Goal: Information Seeking & Learning: Learn about a topic

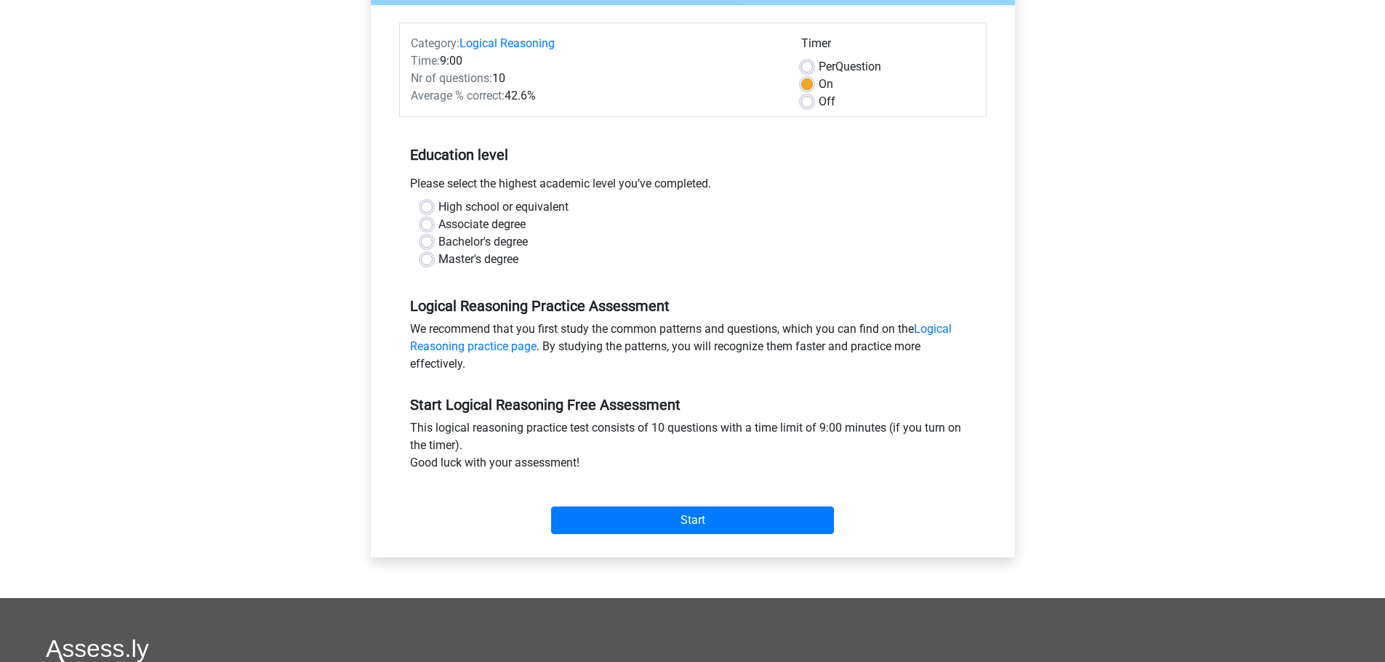
scroll to position [145, 0]
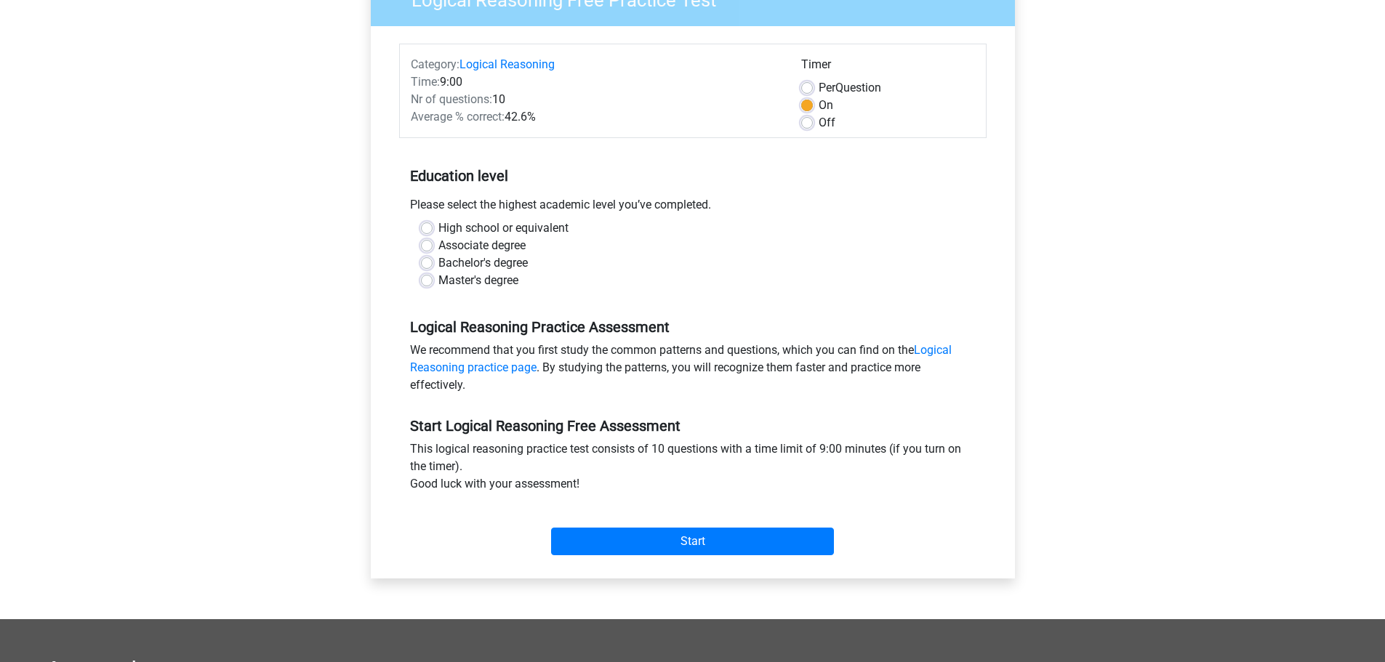
click at [484, 278] on label "Master's degree" at bounding box center [478, 280] width 80 height 17
click at [433, 278] on input "Master's degree" at bounding box center [427, 279] width 12 height 15
radio input "true"
click at [718, 537] on input "Start" at bounding box center [692, 542] width 283 height 28
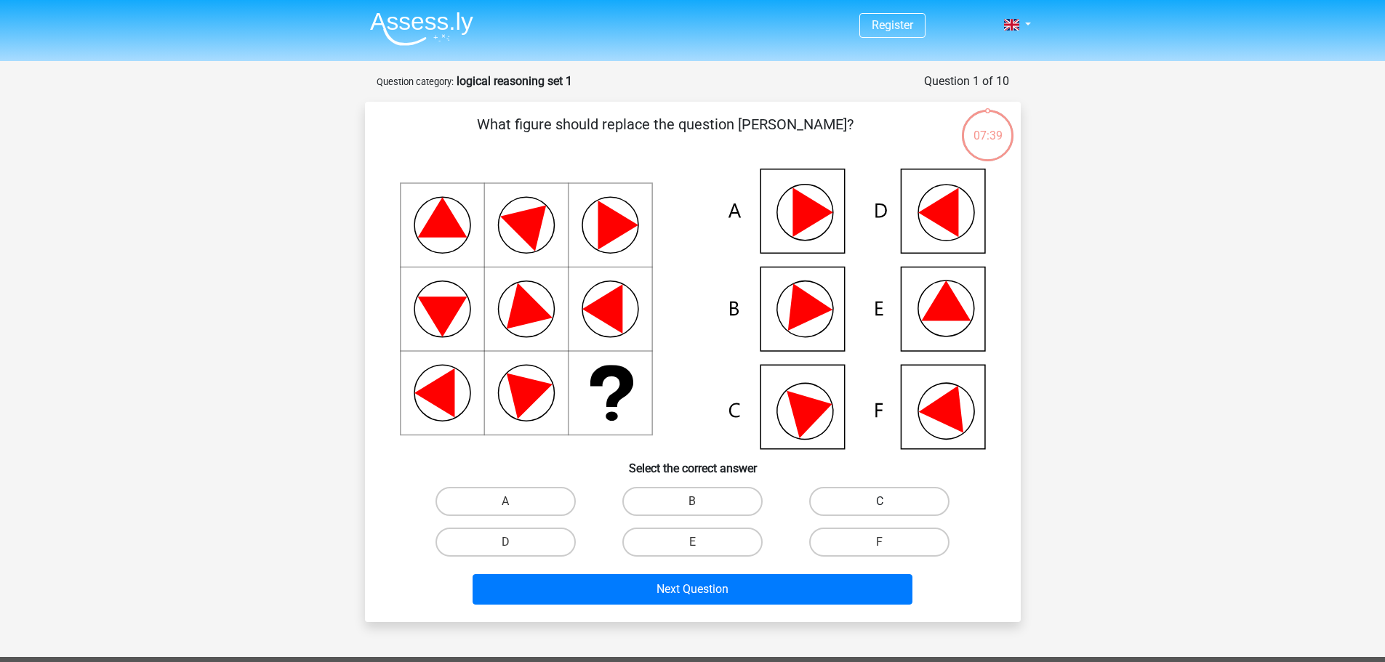
click at [913, 499] on label "C" at bounding box center [879, 501] width 140 height 29
click at [889, 502] on input "C" at bounding box center [884, 506] width 9 height 9
radio input "true"
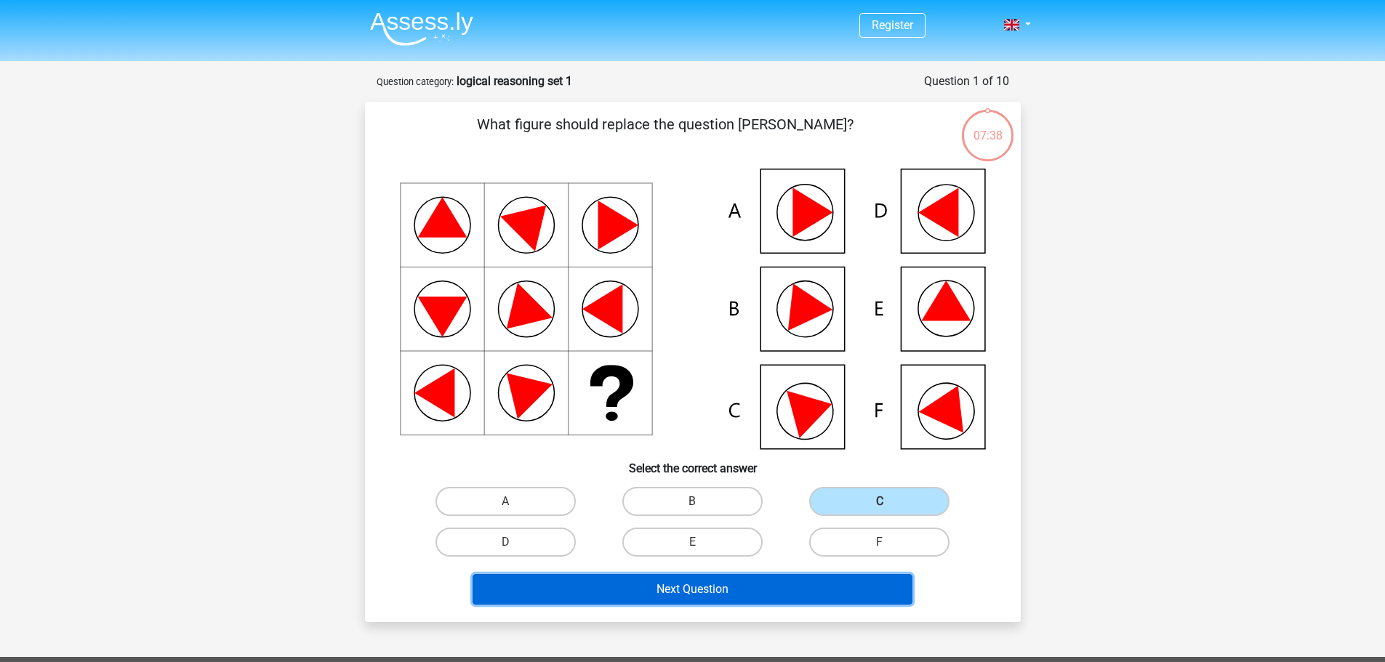
click at [721, 593] on button "Next Question" at bounding box center [693, 589] width 440 height 31
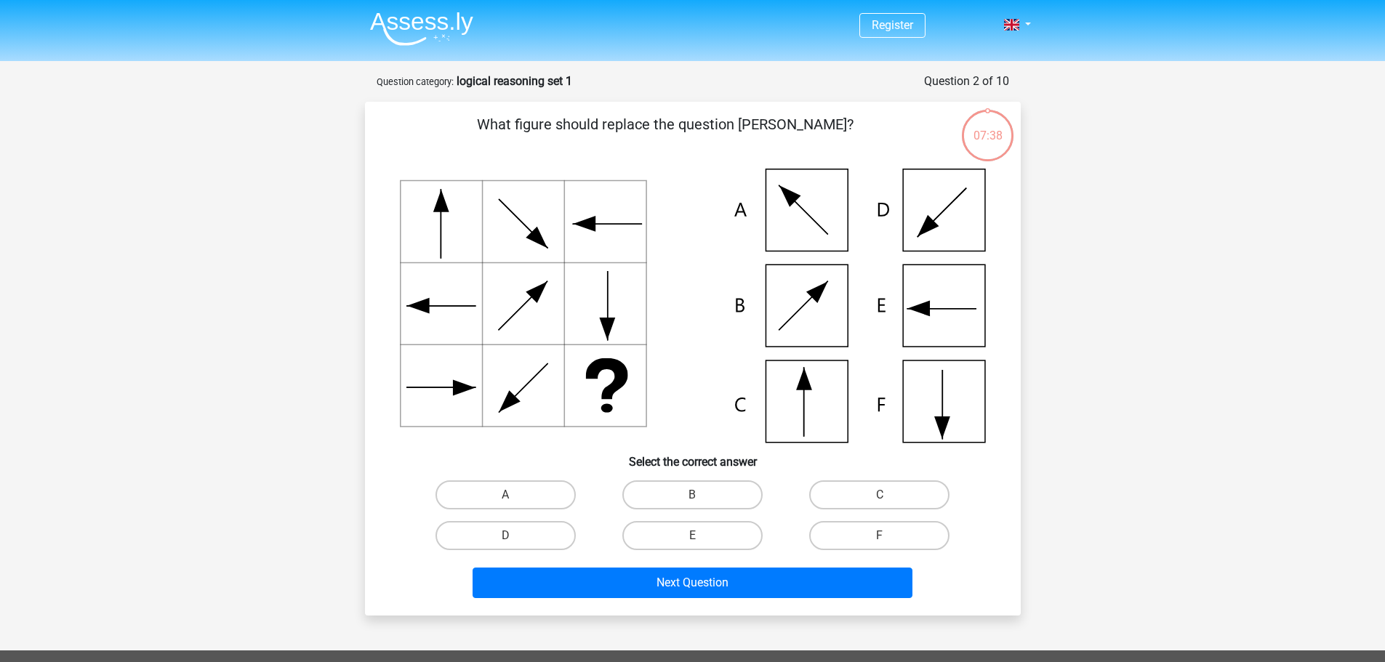
scroll to position [73, 0]
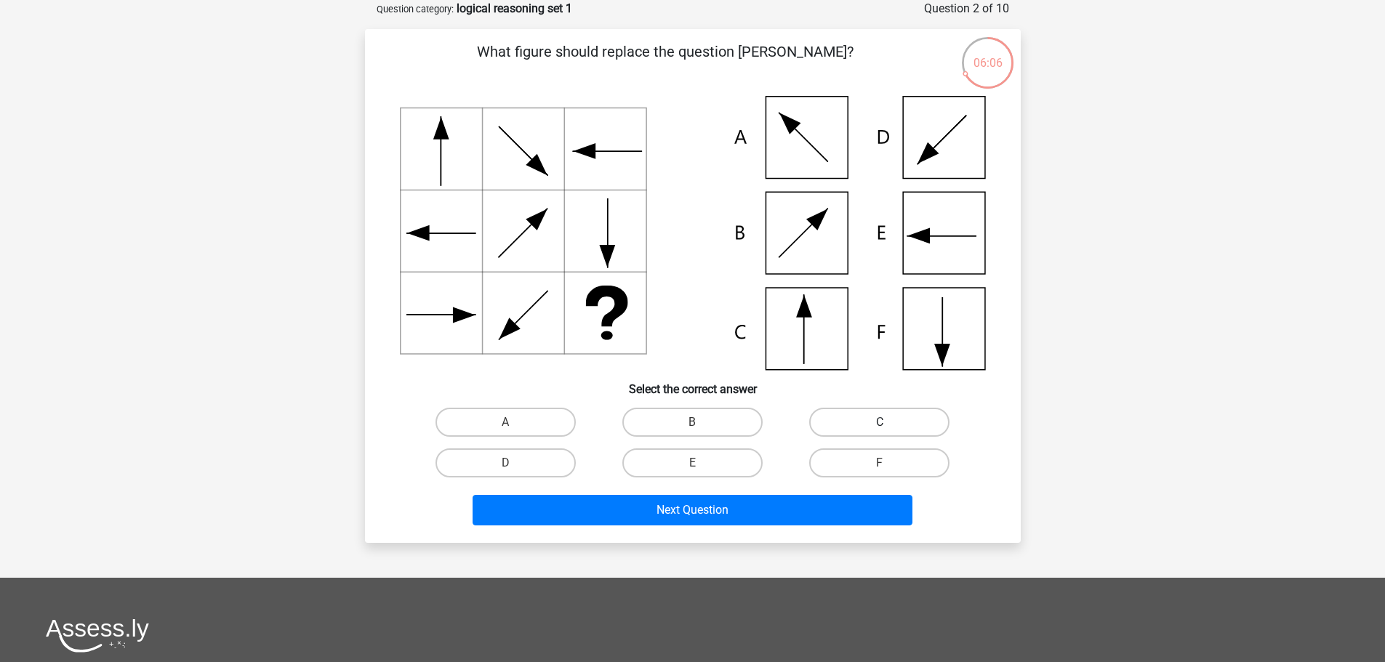
click at [872, 414] on label "C" at bounding box center [879, 422] width 140 height 29
click at [880, 422] on input "C" at bounding box center [884, 426] width 9 height 9
radio input "true"
click at [828, 526] on div "Next Question" at bounding box center [692, 513] width 561 height 36
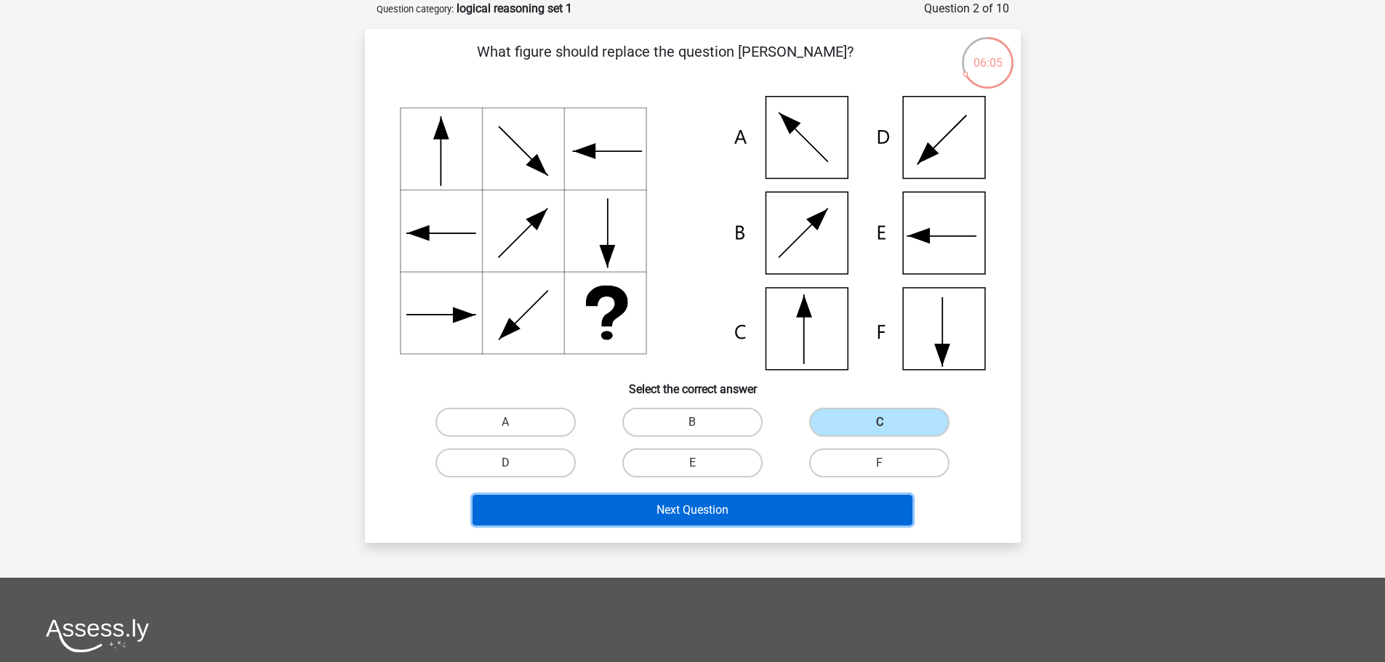
click at [828, 510] on button "Next Question" at bounding box center [693, 510] width 440 height 31
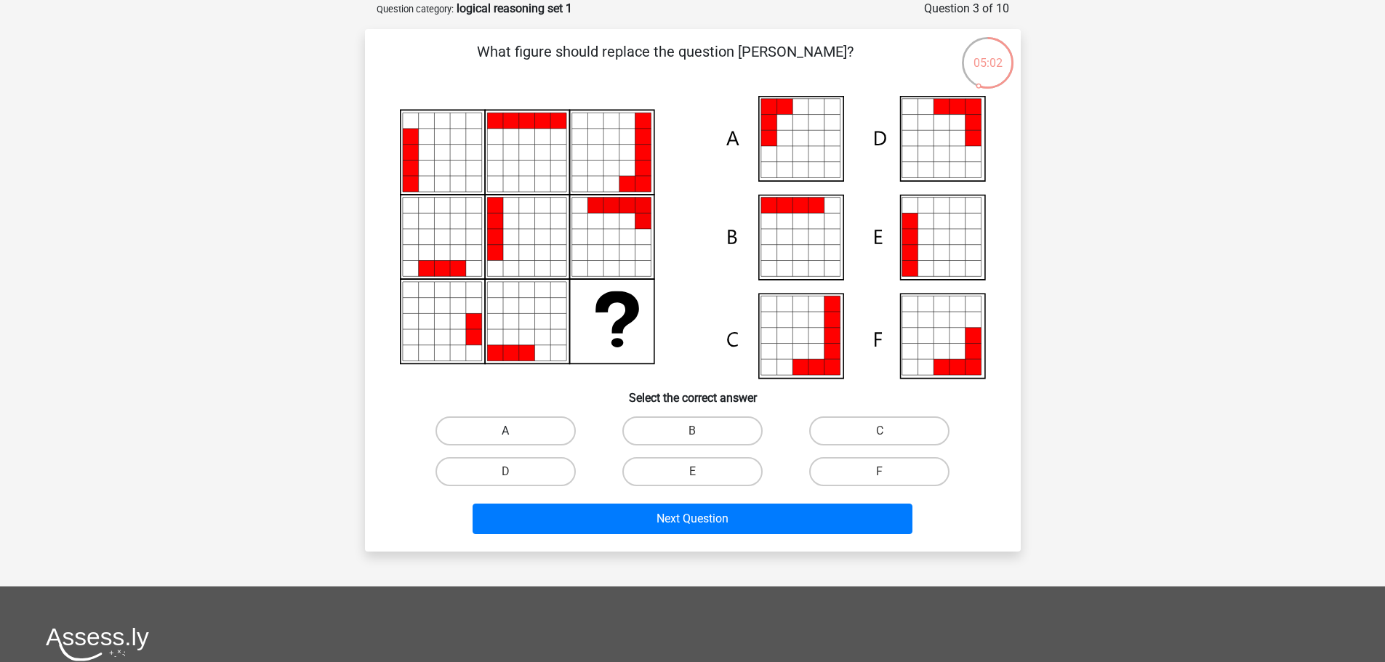
click at [492, 438] on label "A" at bounding box center [506, 431] width 140 height 29
click at [505, 438] on input "A" at bounding box center [509, 435] width 9 height 9
radio input "true"
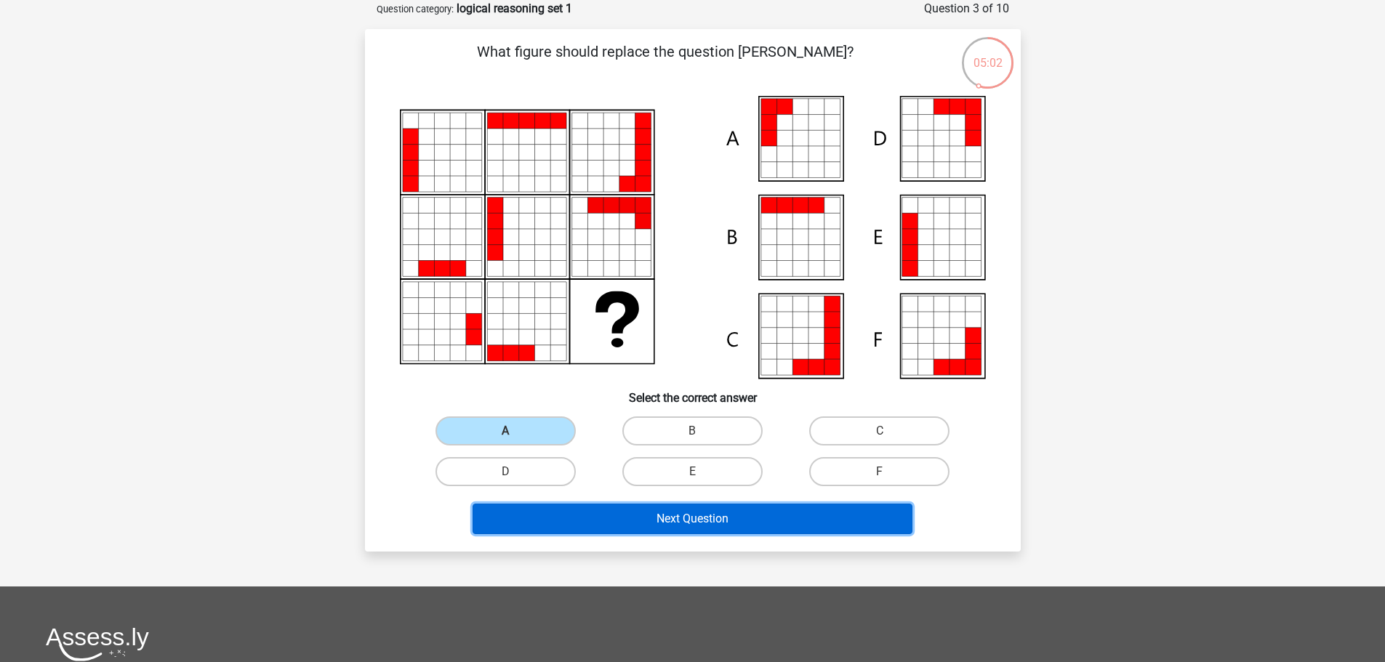
click at [614, 508] on button "Next Question" at bounding box center [693, 519] width 440 height 31
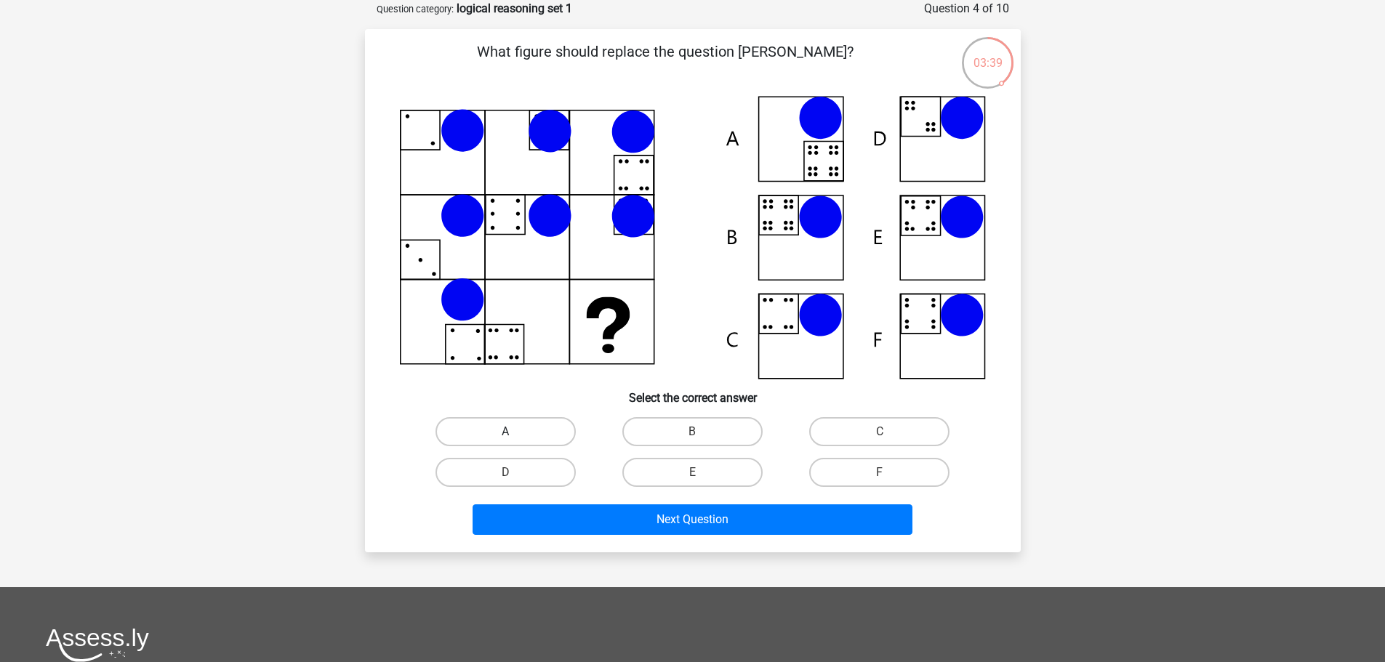
click at [492, 431] on label "A" at bounding box center [506, 431] width 140 height 29
click at [505, 432] on input "A" at bounding box center [509, 436] width 9 height 9
radio input "true"
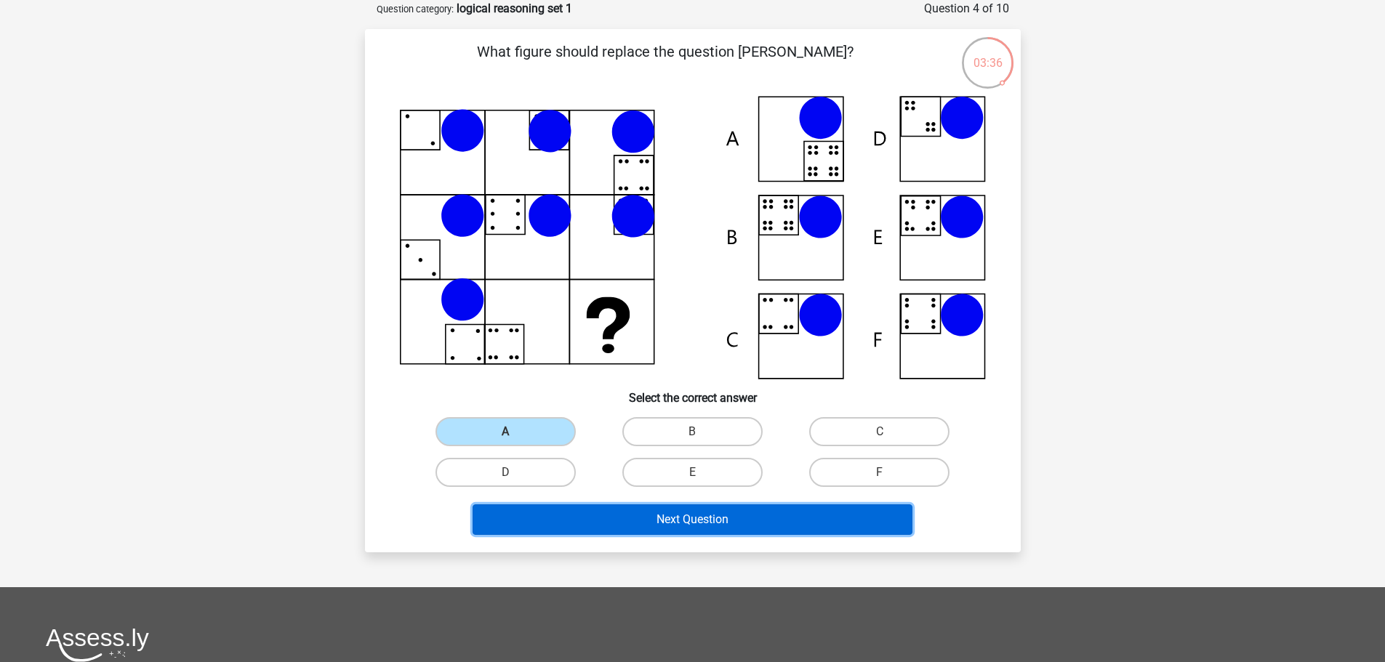
click at [687, 514] on button "Next Question" at bounding box center [693, 520] width 440 height 31
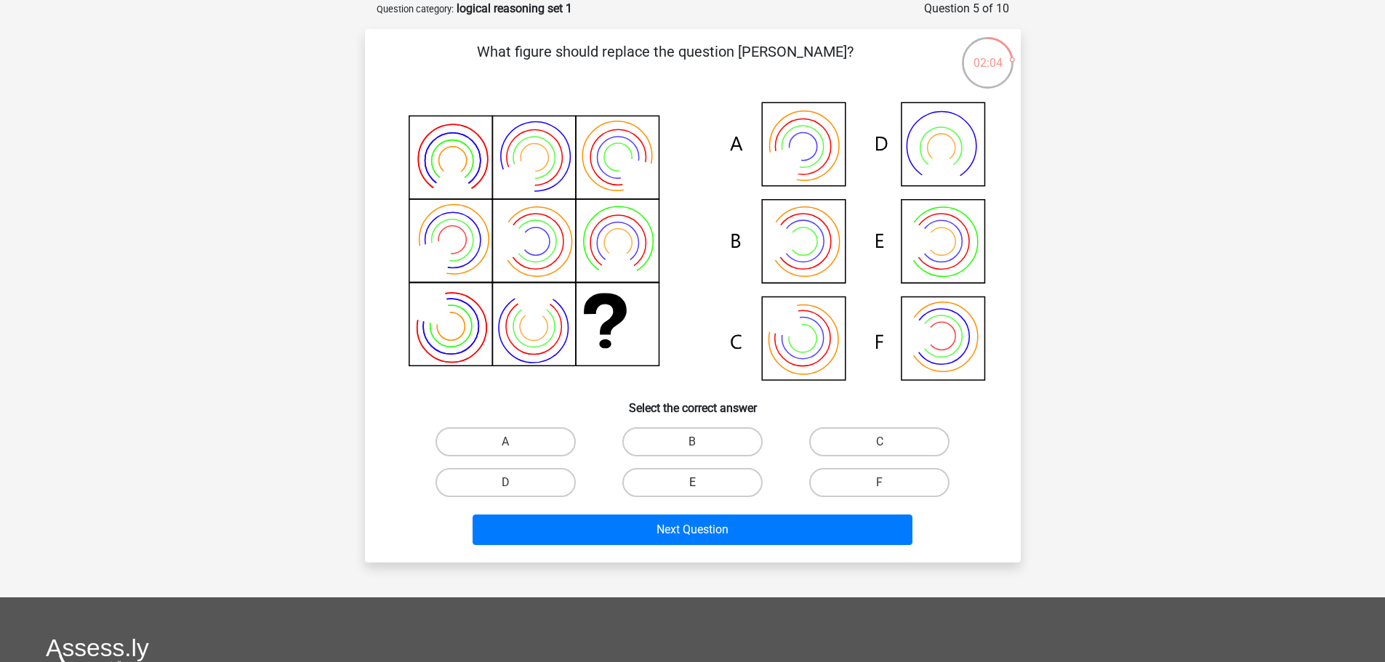
click at [695, 480] on label "E" at bounding box center [692, 482] width 140 height 29
click at [695, 483] on input "E" at bounding box center [696, 487] width 9 height 9
radio input "true"
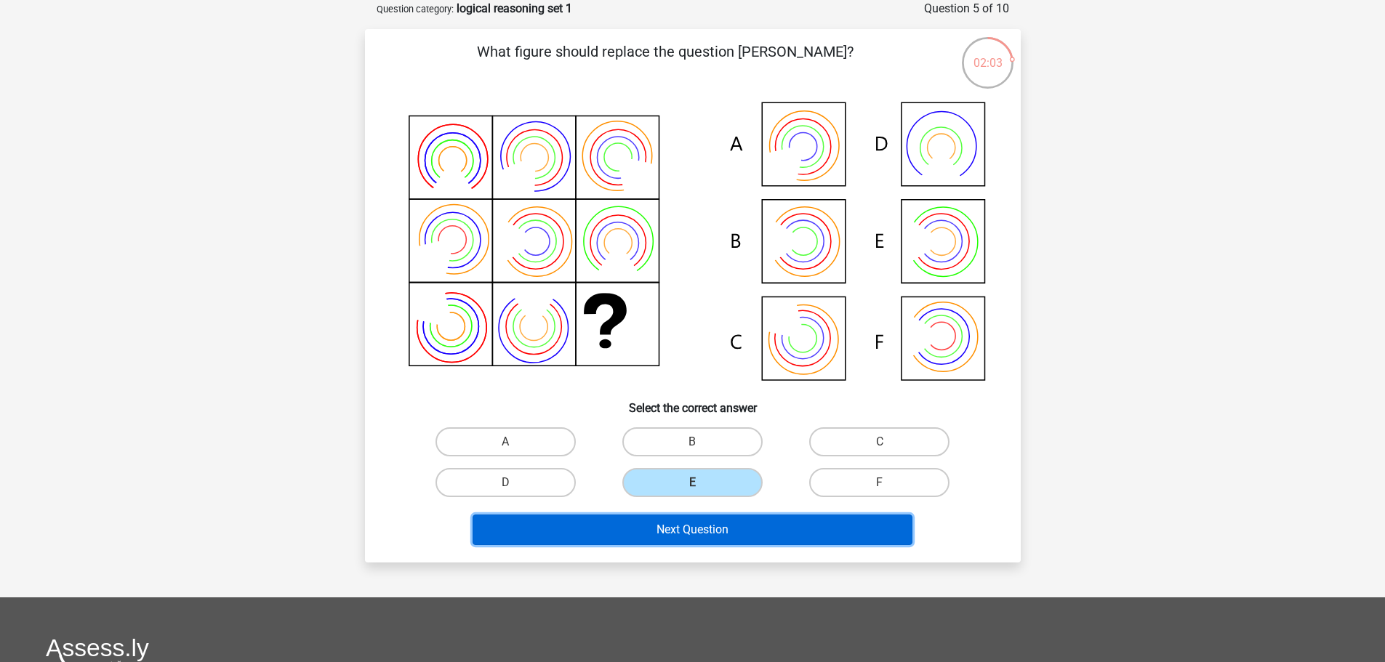
click at [726, 524] on button "Next Question" at bounding box center [693, 530] width 440 height 31
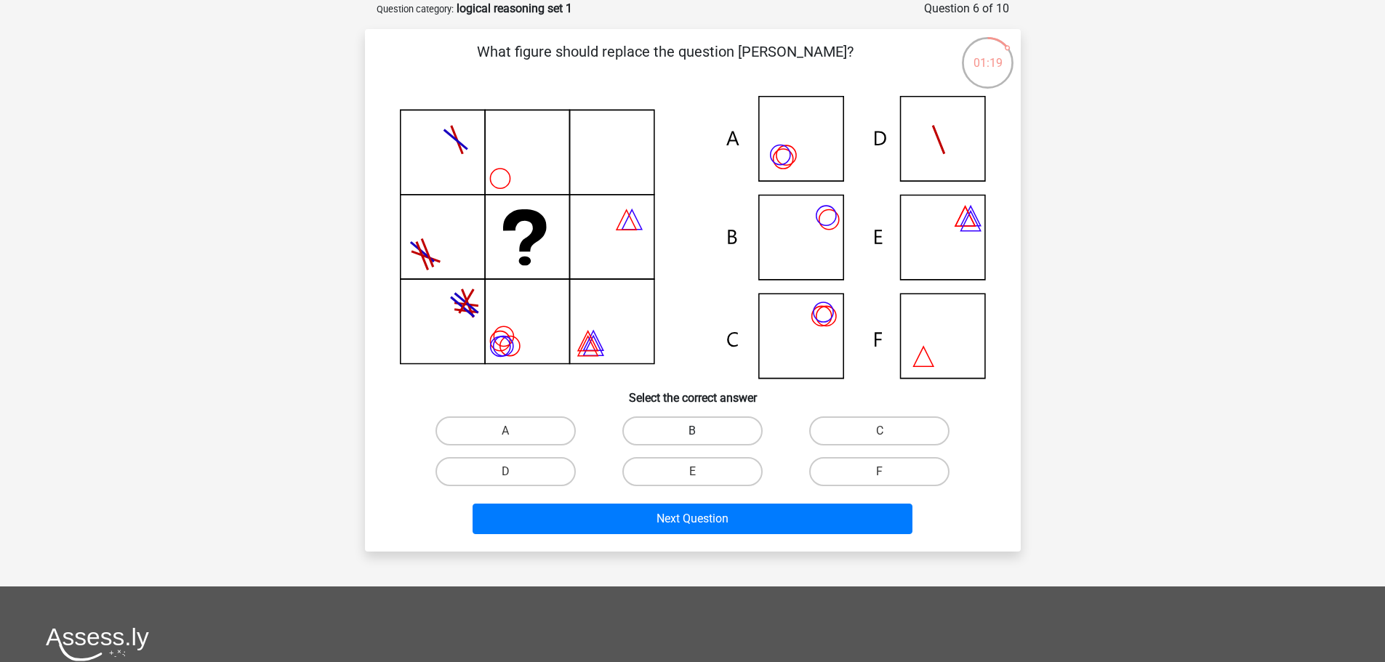
click at [704, 430] on label "B" at bounding box center [692, 431] width 140 height 29
click at [702, 431] on input "B" at bounding box center [696, 435] width 9 height 9
radio input "true"
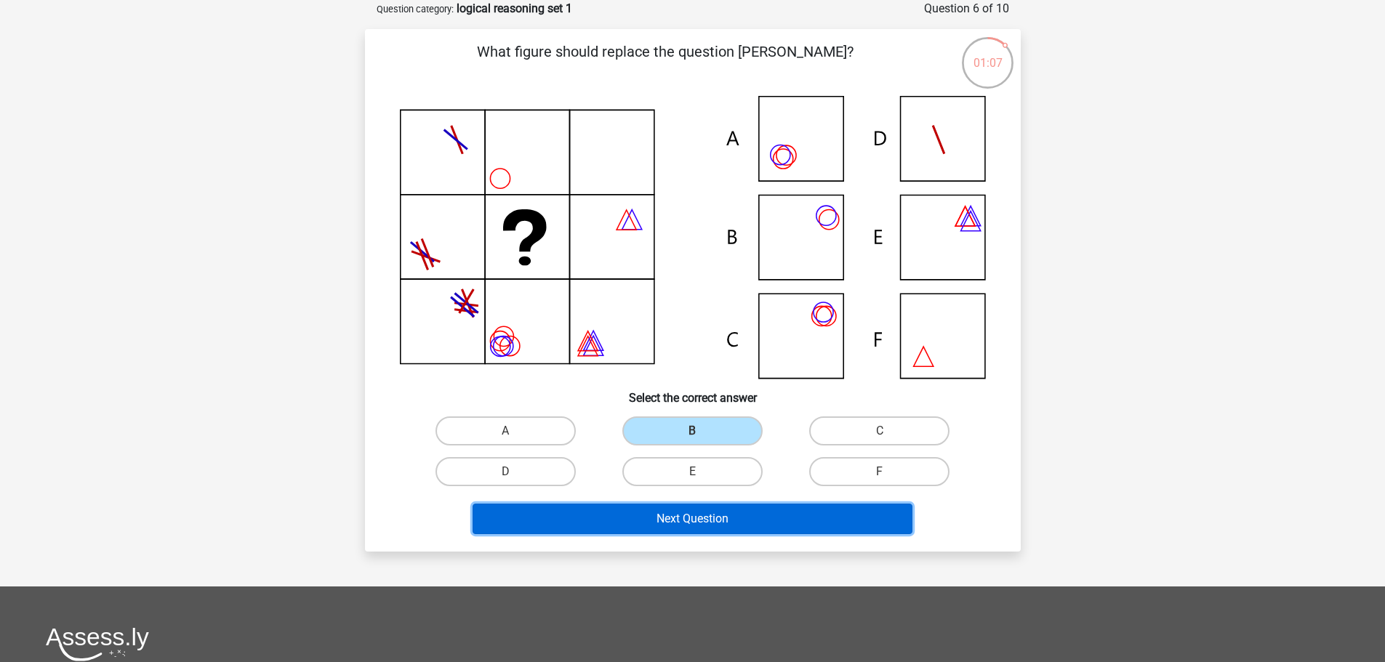
click at [699, 510] on button "Next Question" at bounding box center [693, 519] width 440 height 31
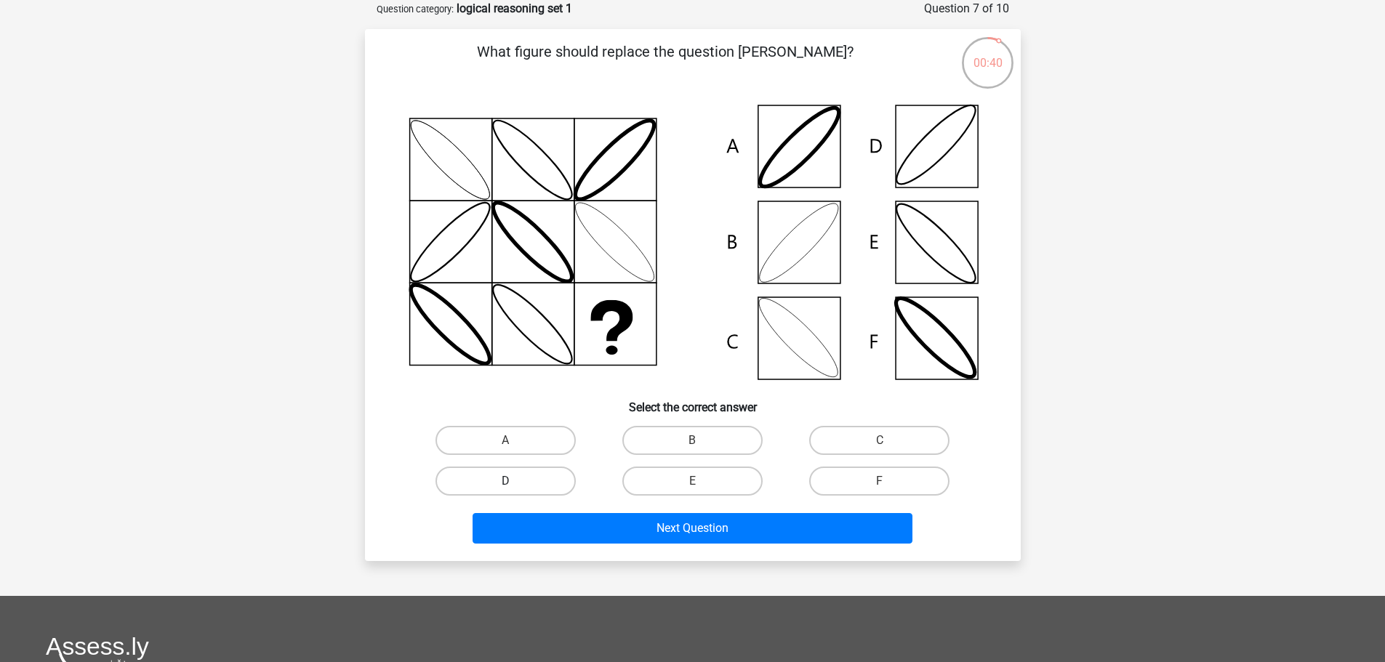
click at [548, 481] on label "D" at bounding box center [506, 481] width 140 height 29
click at [515, 481] on input "D" at bounding box center [509, 485] width 9 height 9
radio input "true"
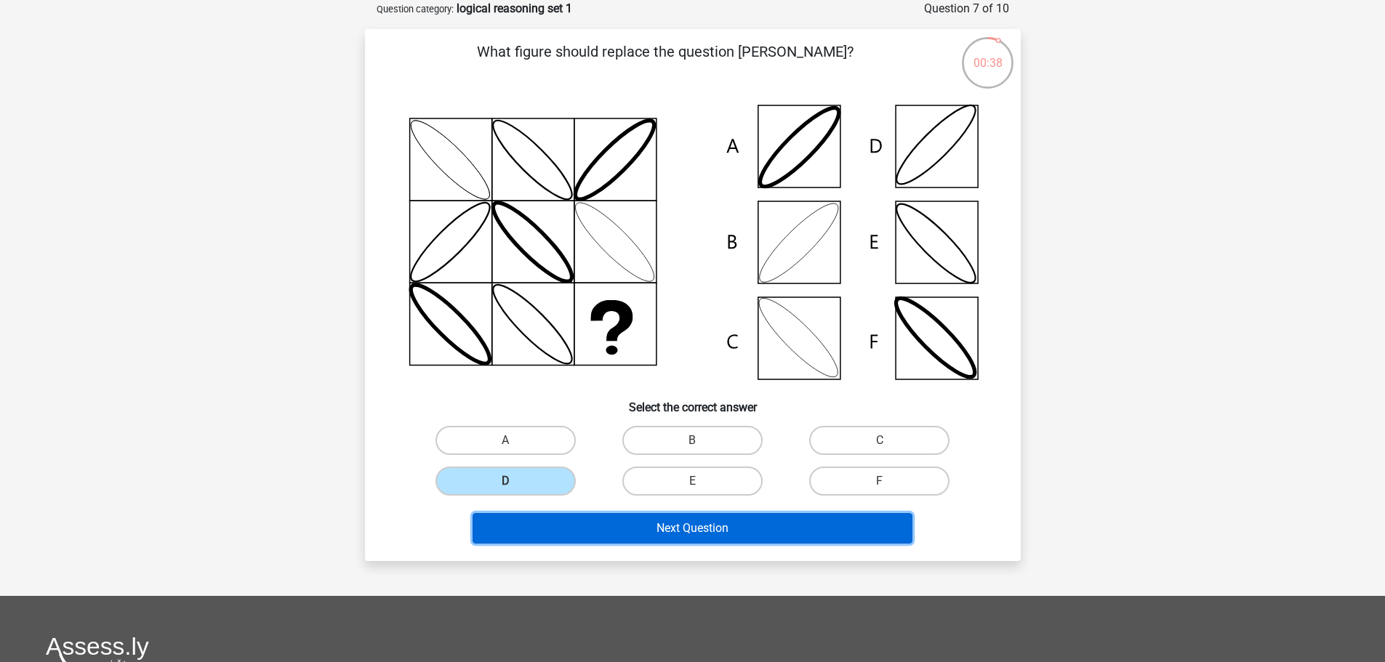
click at [618, 522] on button "Next Question" at bounding box center [693, 528] width 440 height 31
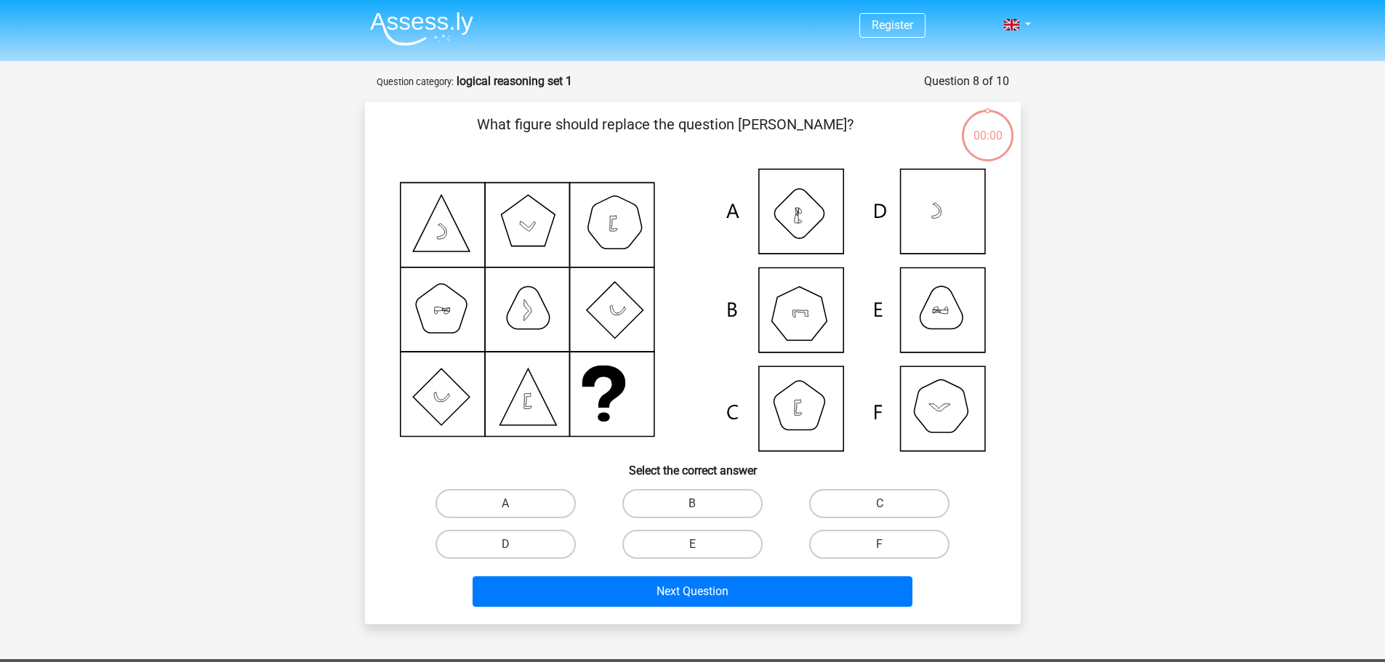
scroll to position [73, 0]
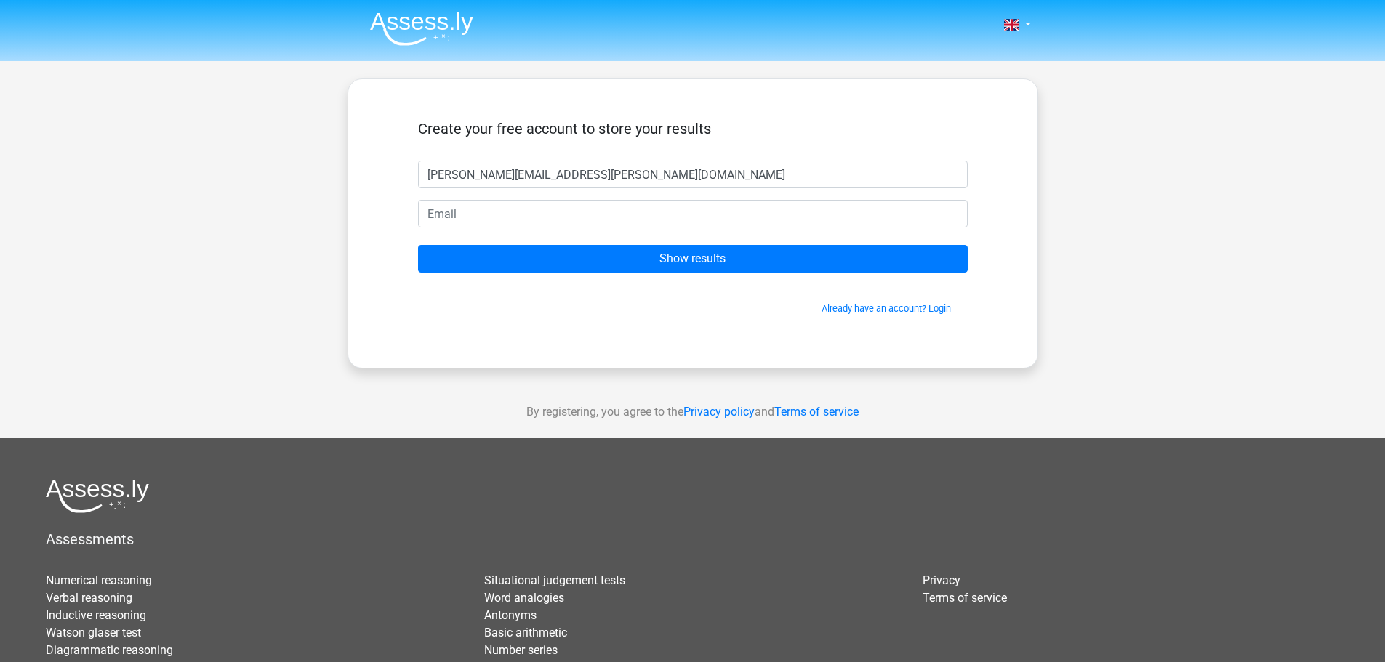
type input "[PERSON_NAME][EMAIL_ADDRESS][PERSON_NAME][DOMAIN_NAME]"
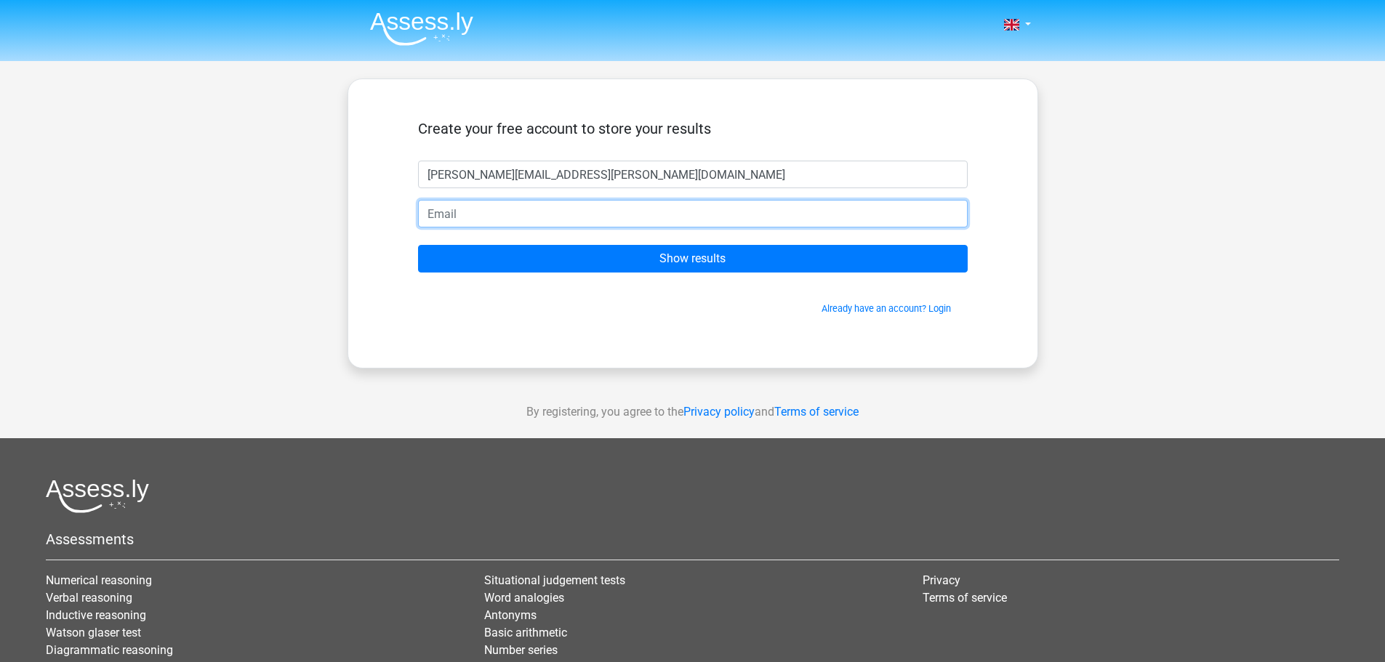
click at [588, 209] on input "email" at bounding box center [693, 214] width 550 height 28
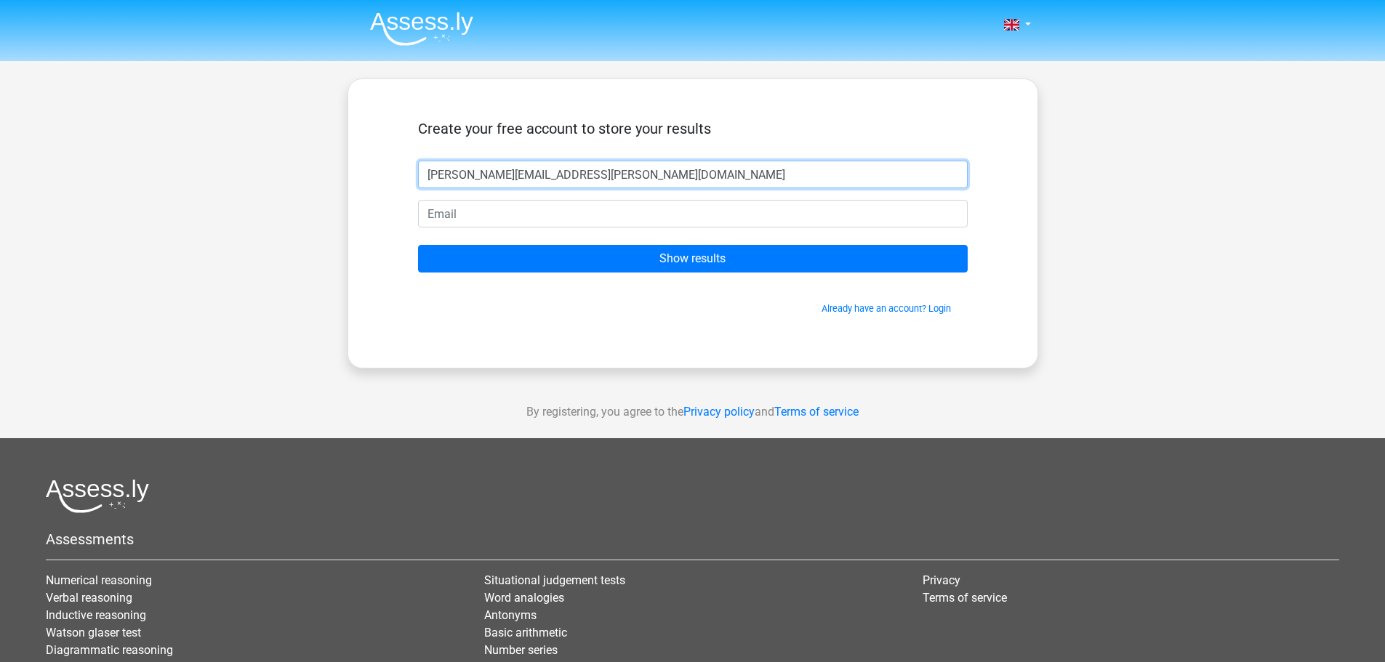
drag, startPoint x: 609, startPoint y: 173, endPoint x: 401, endPoint y: 171, distance: 207.3
click at [401, 171] on div "Create your free account to store your results joshua.dimambro@outlook.com Show…" at bounding box center [693, 223] width 620 height 219
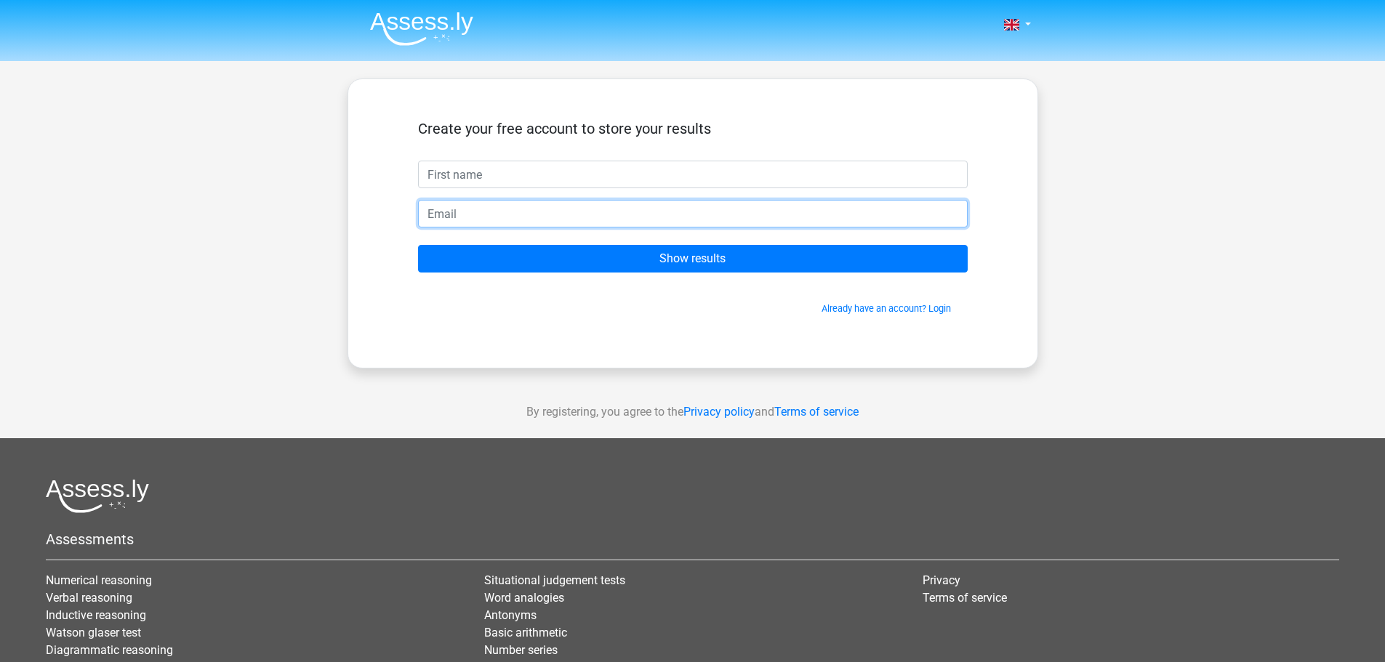
click at [501, 220] on input "email" at bounding box center [693, 214] width 550 height 28
paste input "[PERSON_NAME][EMAIL_ADDRESS][PERSON_NAME][DOMAIN_NAME]"
type input "[PERSON_NAME][EMAIL_ADDRESS][PERSON_NAME][DOMAIN_NAME]"
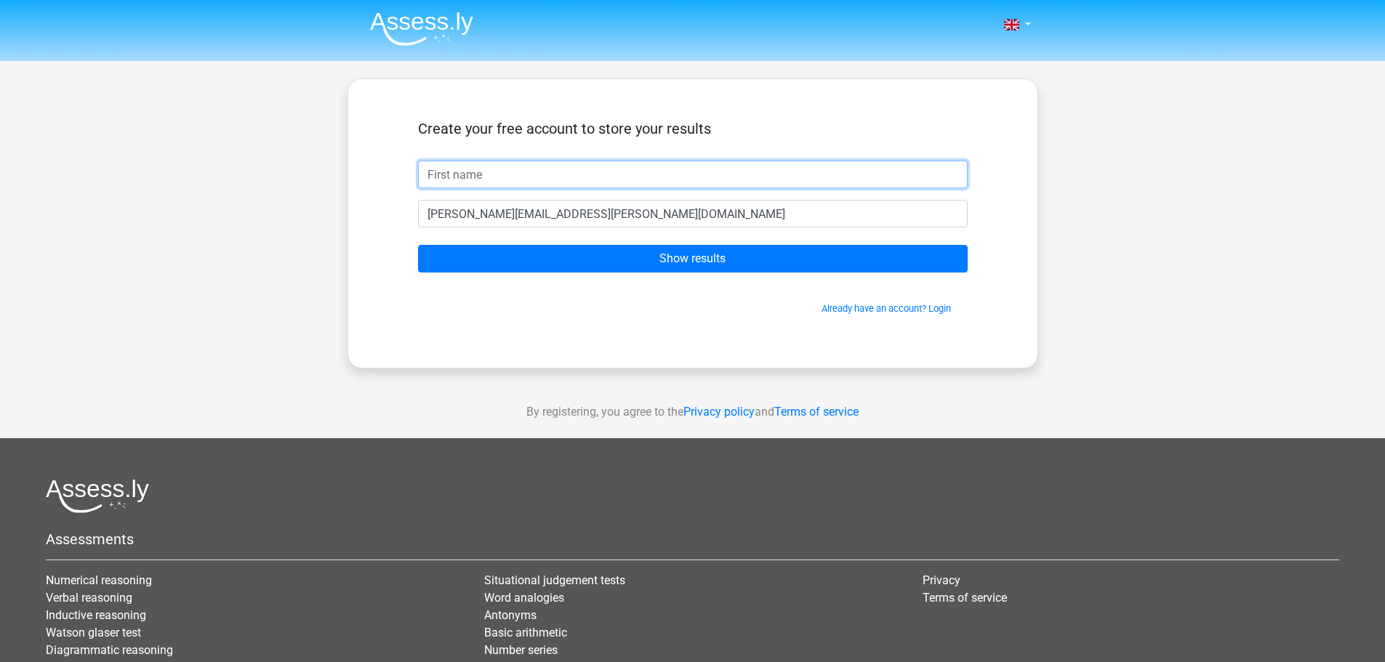
click at [542, 180] on input "text" at bounding box center [693, 175] width 550 height 28
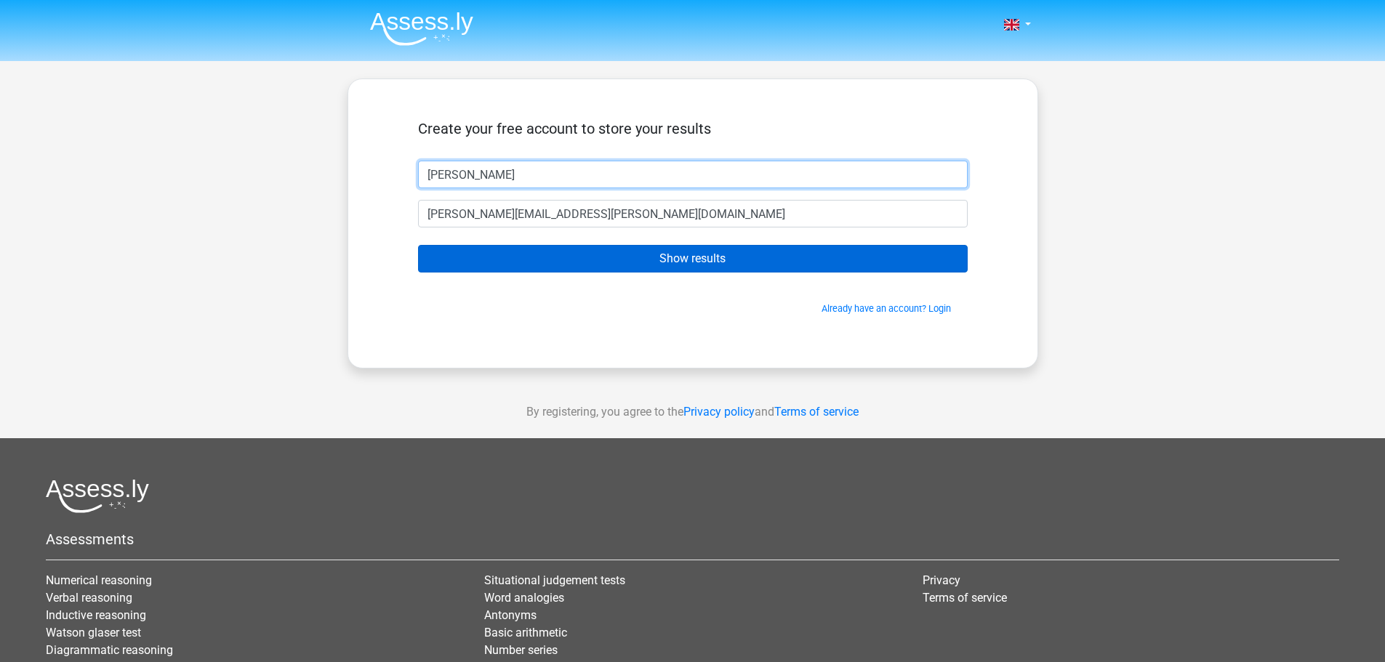
type input "[PERSON_NAME]"
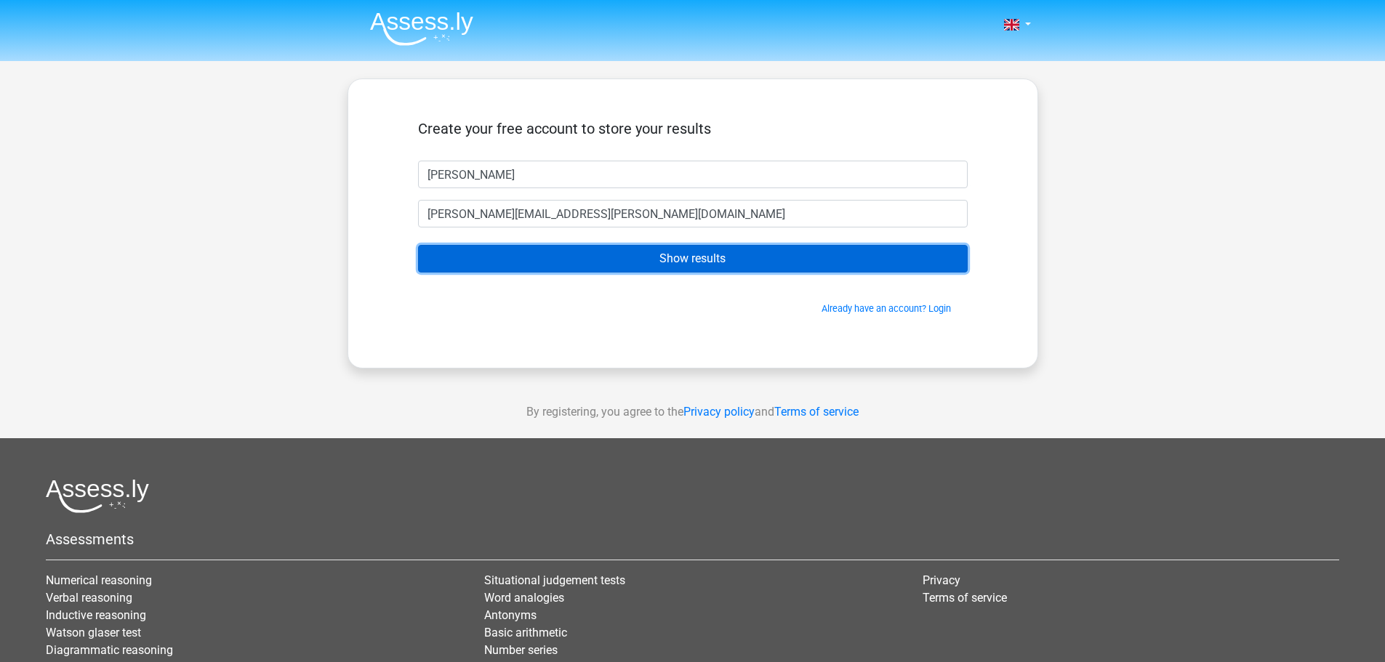
click at [628, 258] on input "Show results" at bounding box center [693, 259] width 550 height 28
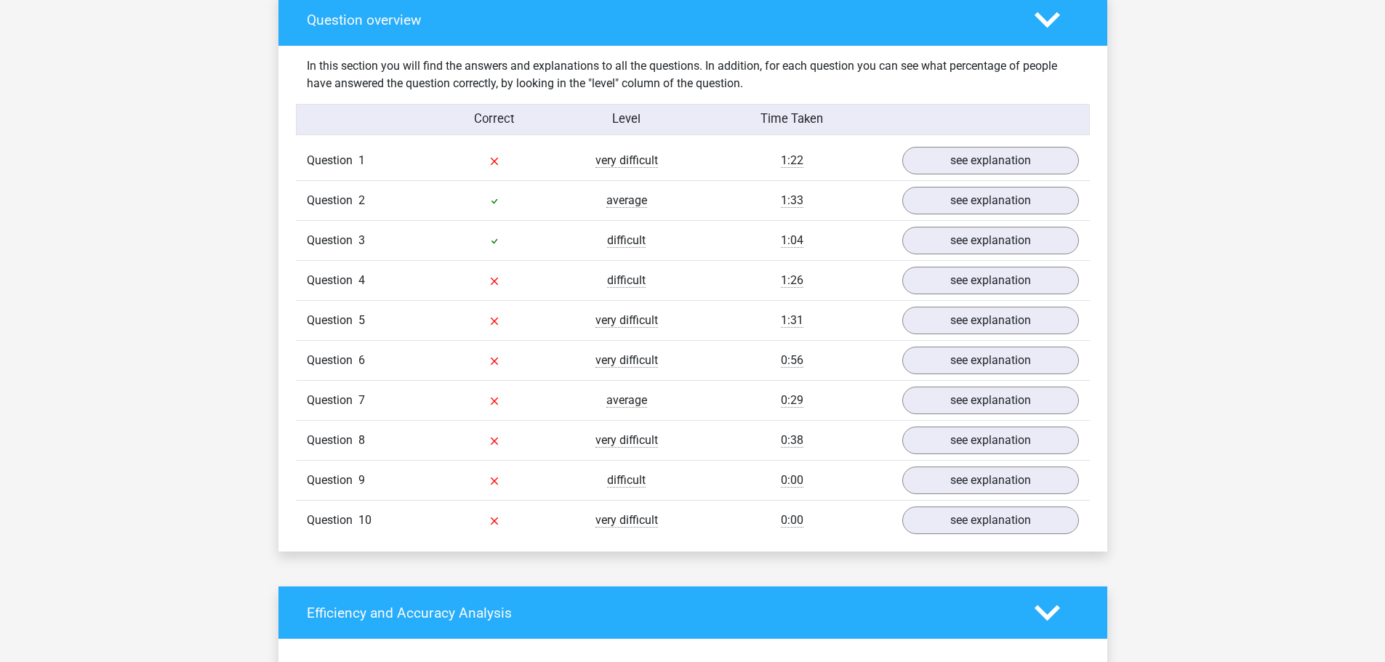
scroll to position [1091, 0]
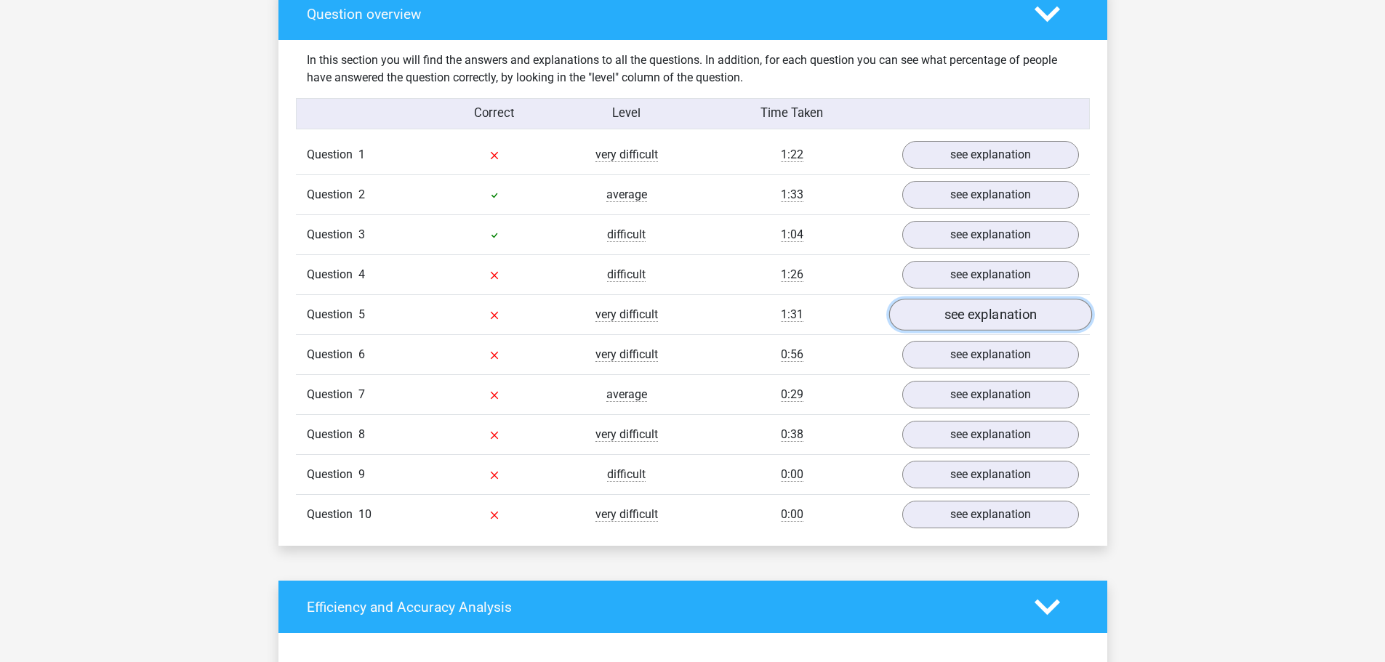
click at [964, 318] on link "see explanation" at bounding box center [990, 316] width 203 height 32
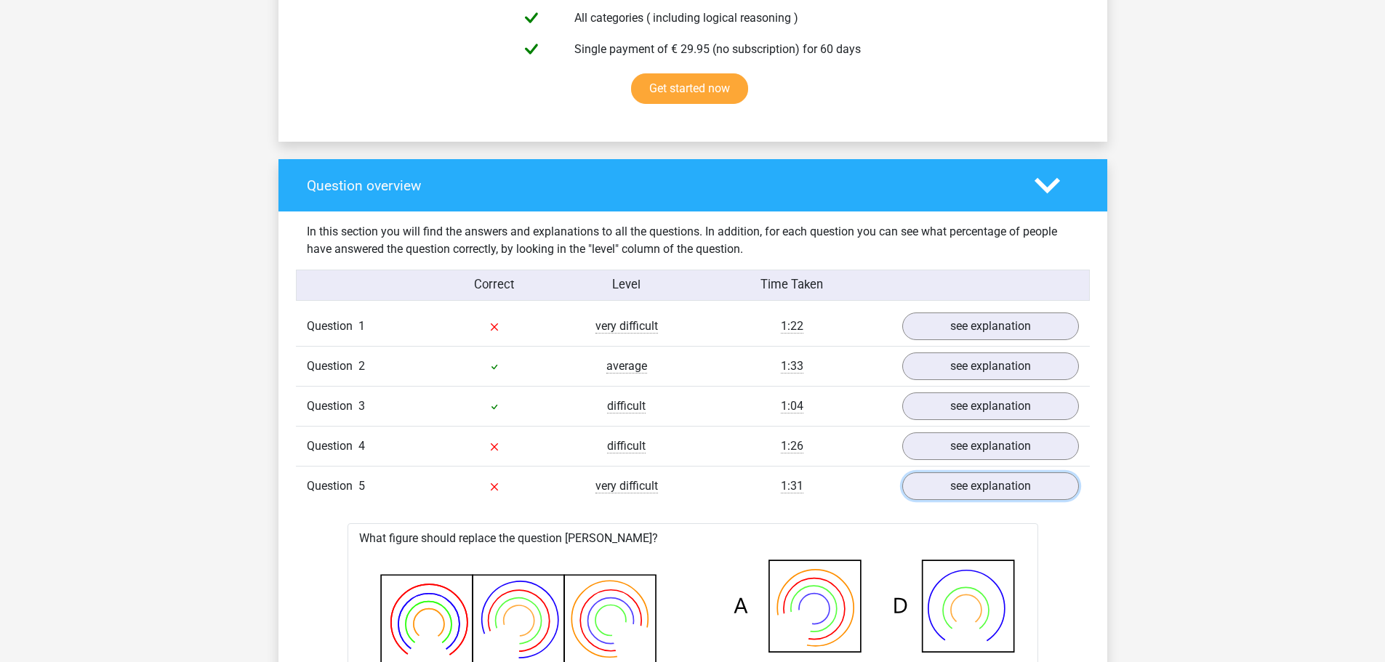
scroll to position [945, 0]
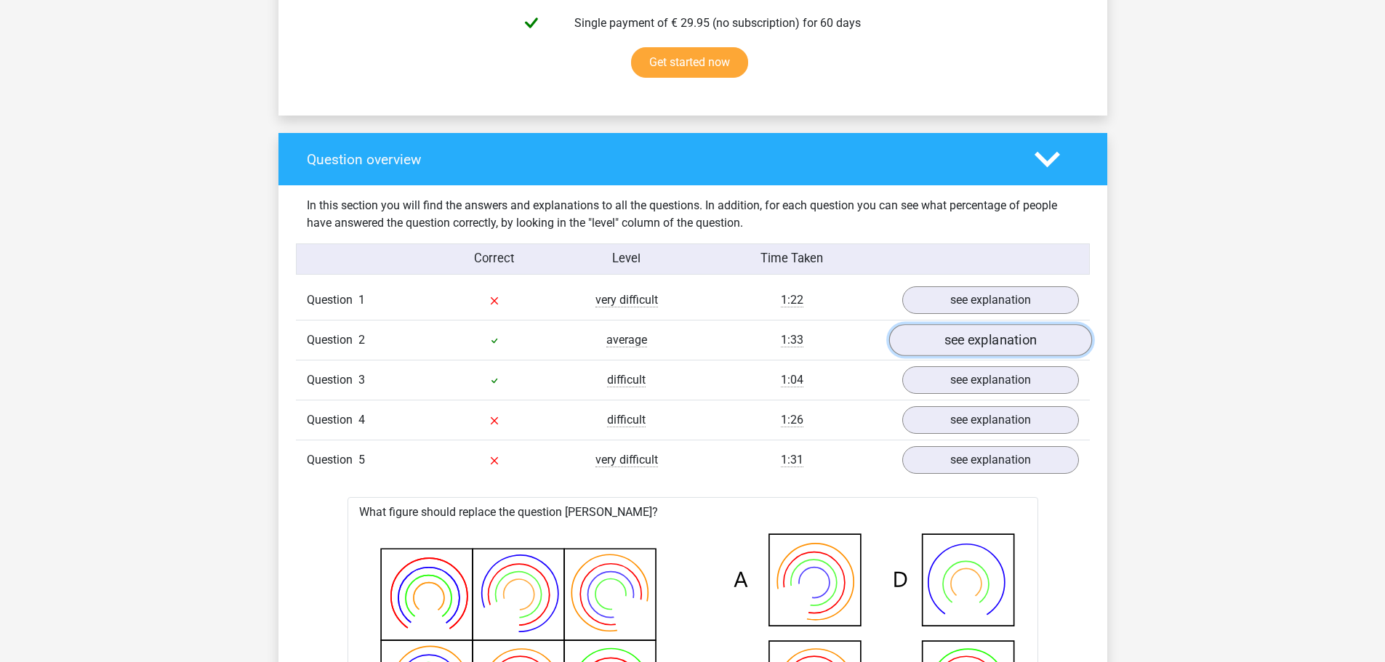
click at [942, 345] on link "see explanation" at bounding box center [990, 341] width 203 height 32
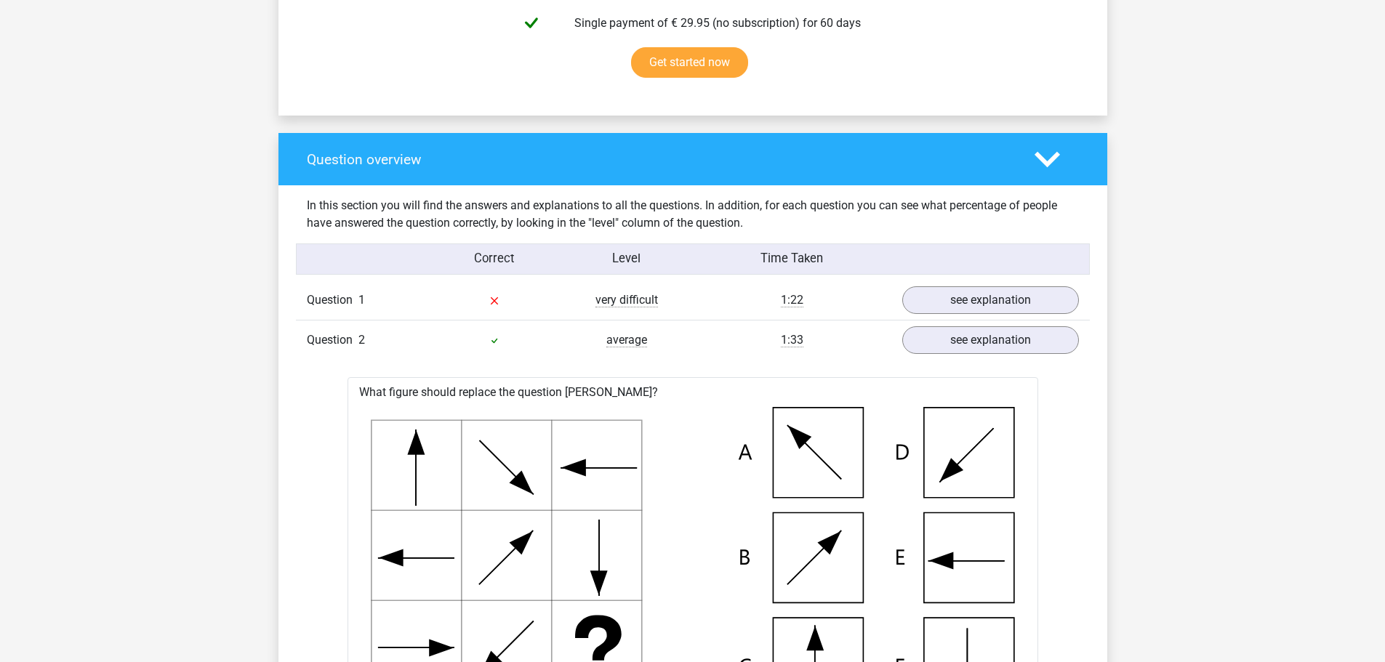
click at [690, 357] on div "Question 2 average 1:33 see explanation" at bounding box center [693, 340] width 794 height 40
click at [631, 348] on div "average" at bounding box center [627, 340] width 132 height 17
click at [961, 334] on link "see explanation" at bounding box center [990, 341] width 203 height 32
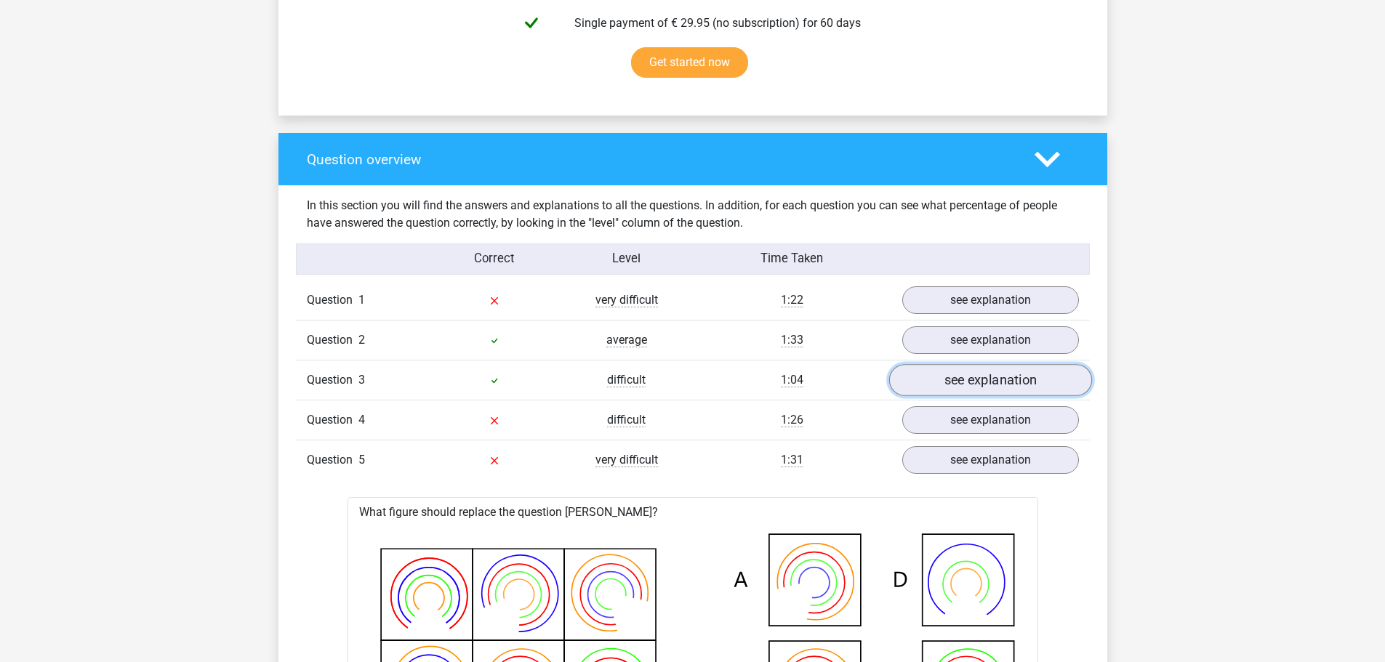
click at [985, 377] on link "see explanation" at bounding box center [990, 381] width 203 height 32
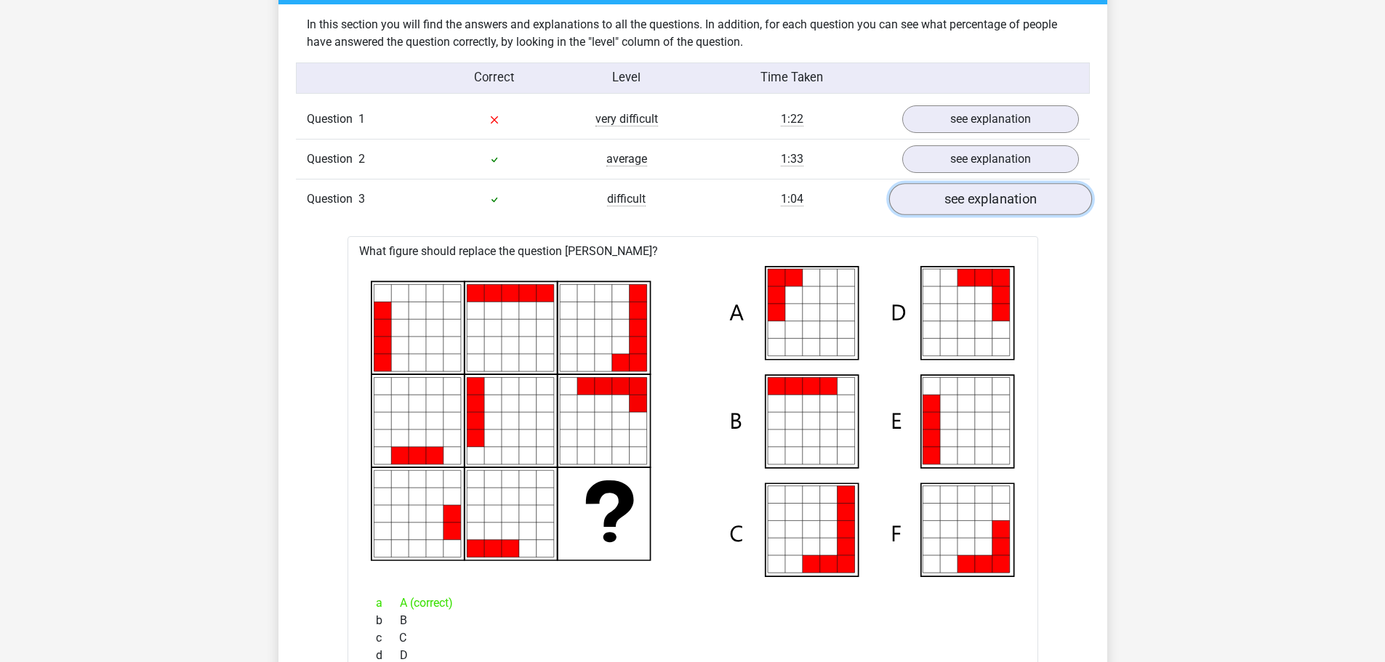
scroll to position [1091, 0]
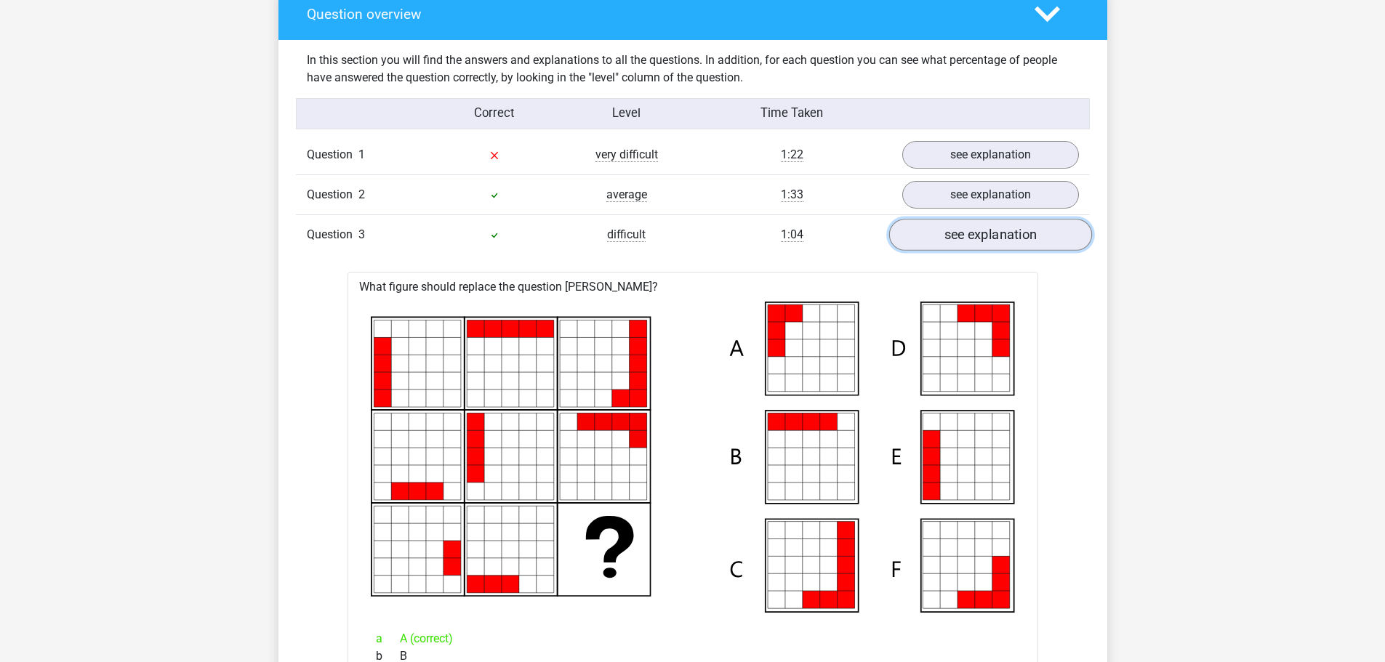
click at [1027, 236] on link "see explanation" at bounding box center [990, 236] width 203 height 32
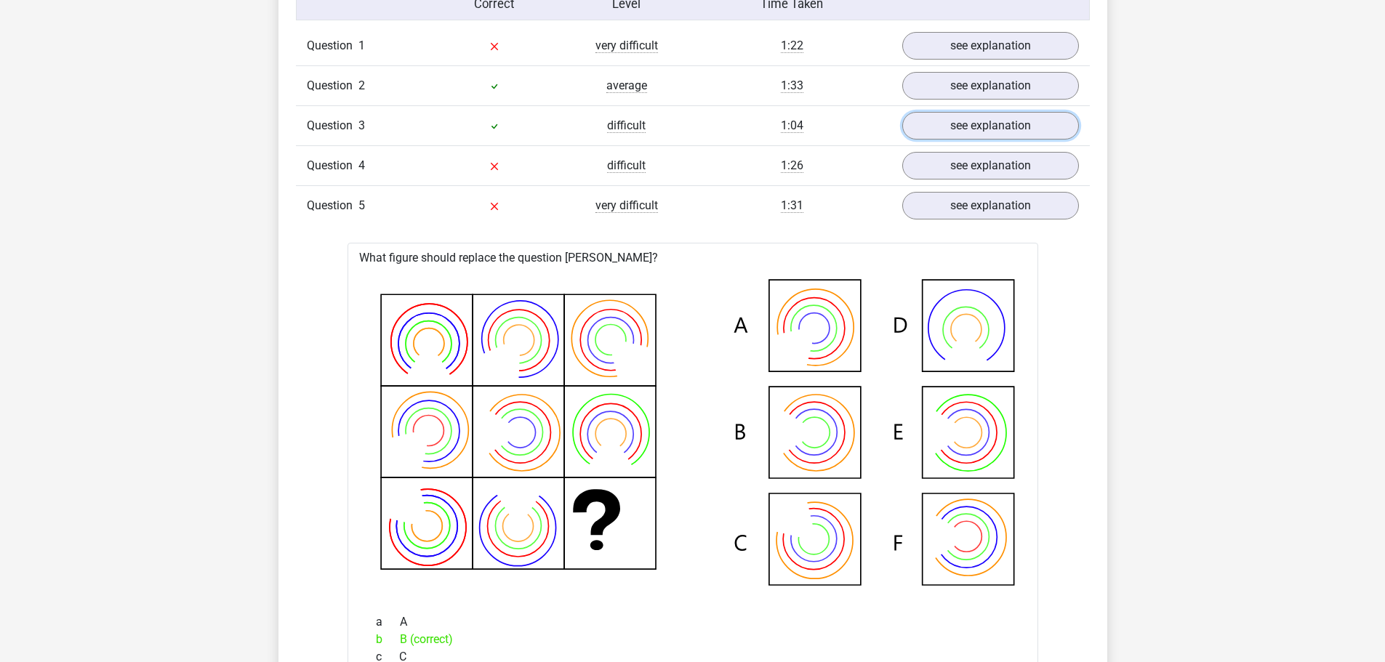
scroll to position [1382, 0]
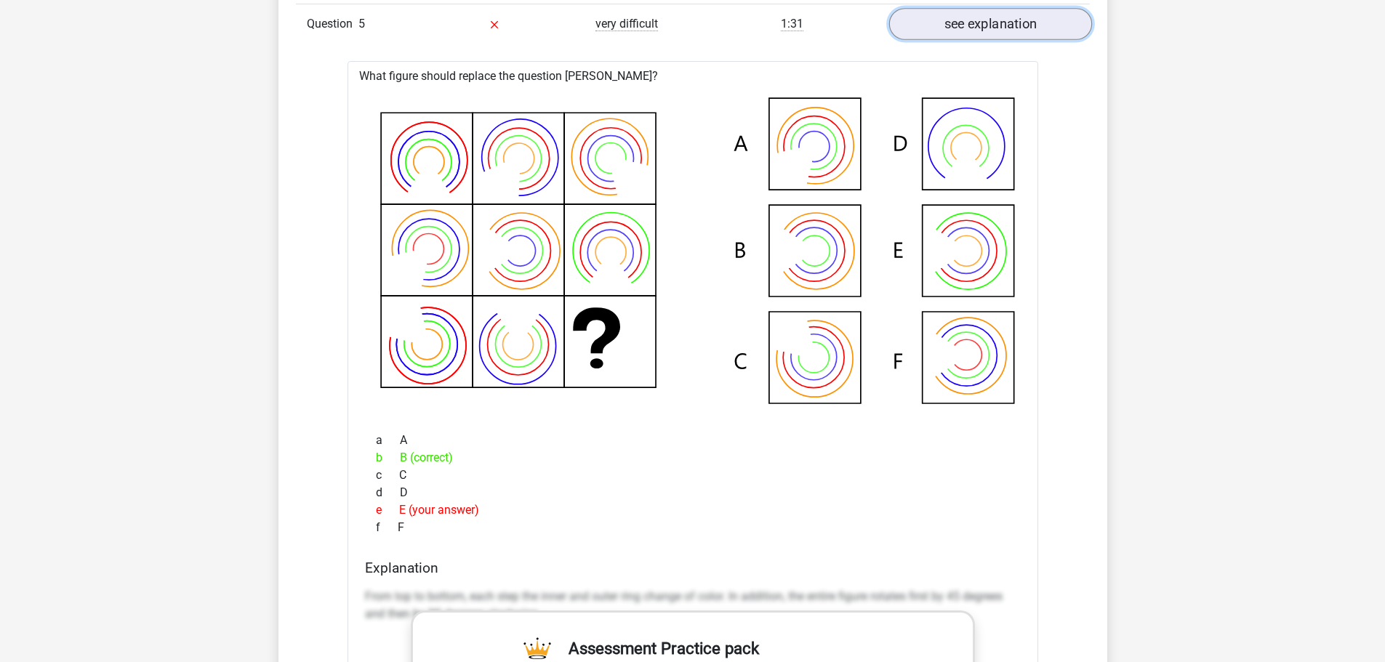
click at [982, 23] on link "see explanation" at bounding box center [990, 25] width 203 height 32
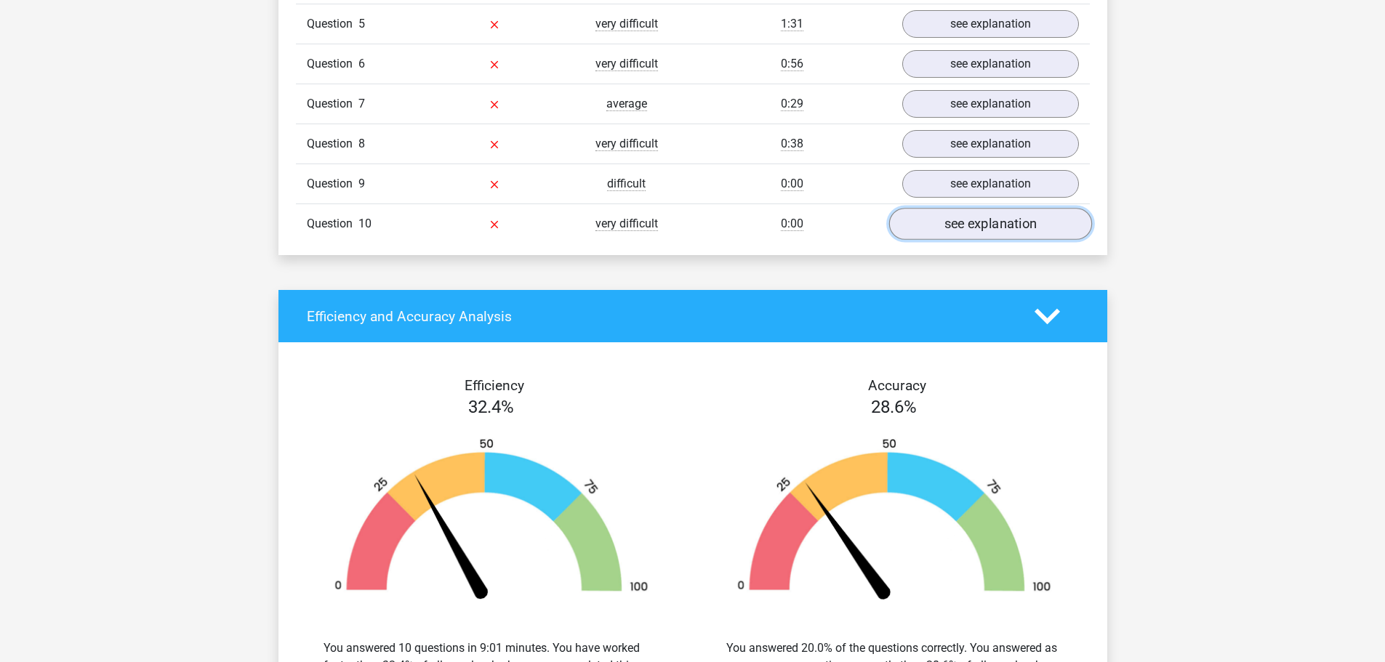
click at [977, 226] on link "see explanation" at bounding box center [990, 225] width 203 height 32
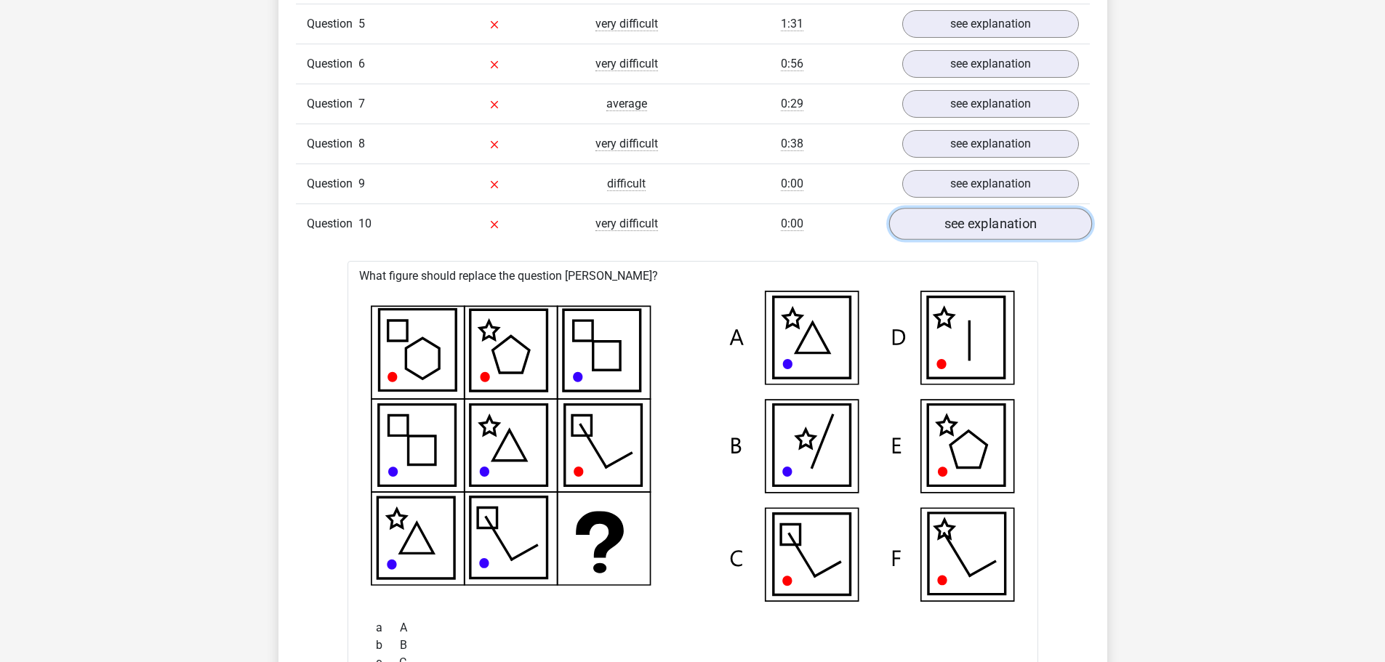
click at [979, 227] on link "see explanation" at bounding box center [990, 225] width 203 height 32
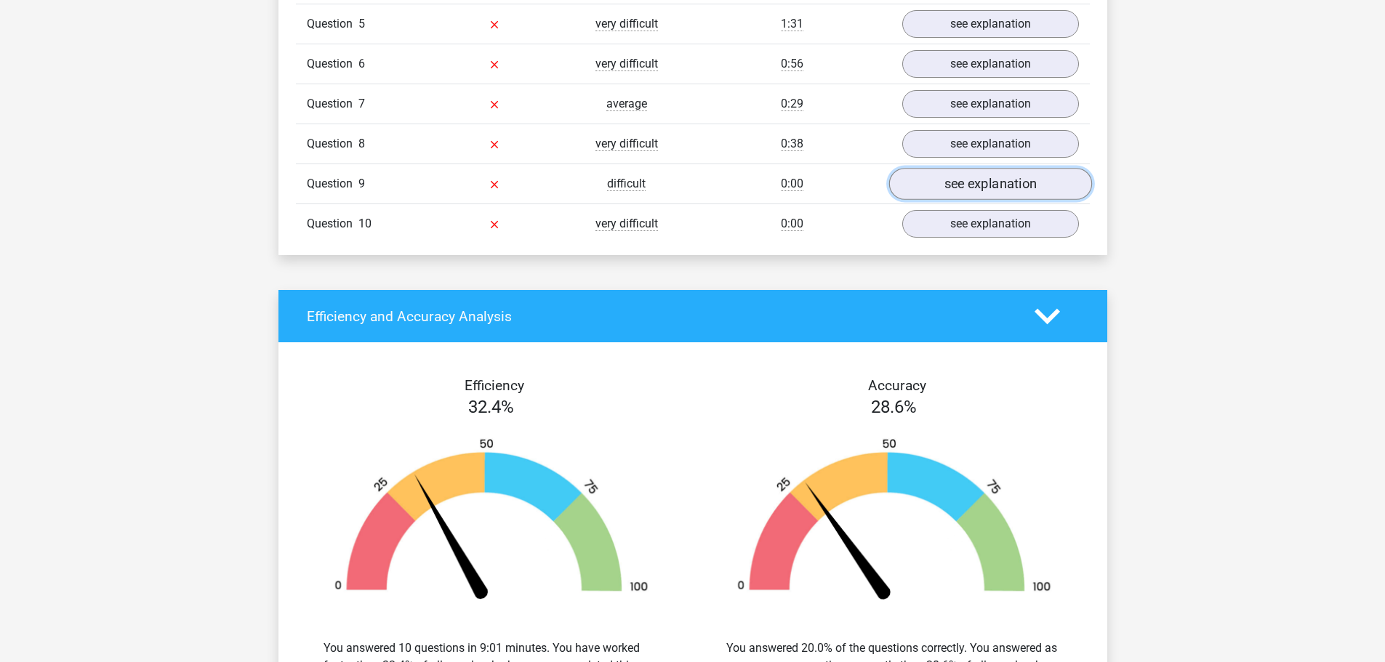
click at [978, 179] on link "see explanation" at bounding box center [990, 185] width 203 height 32
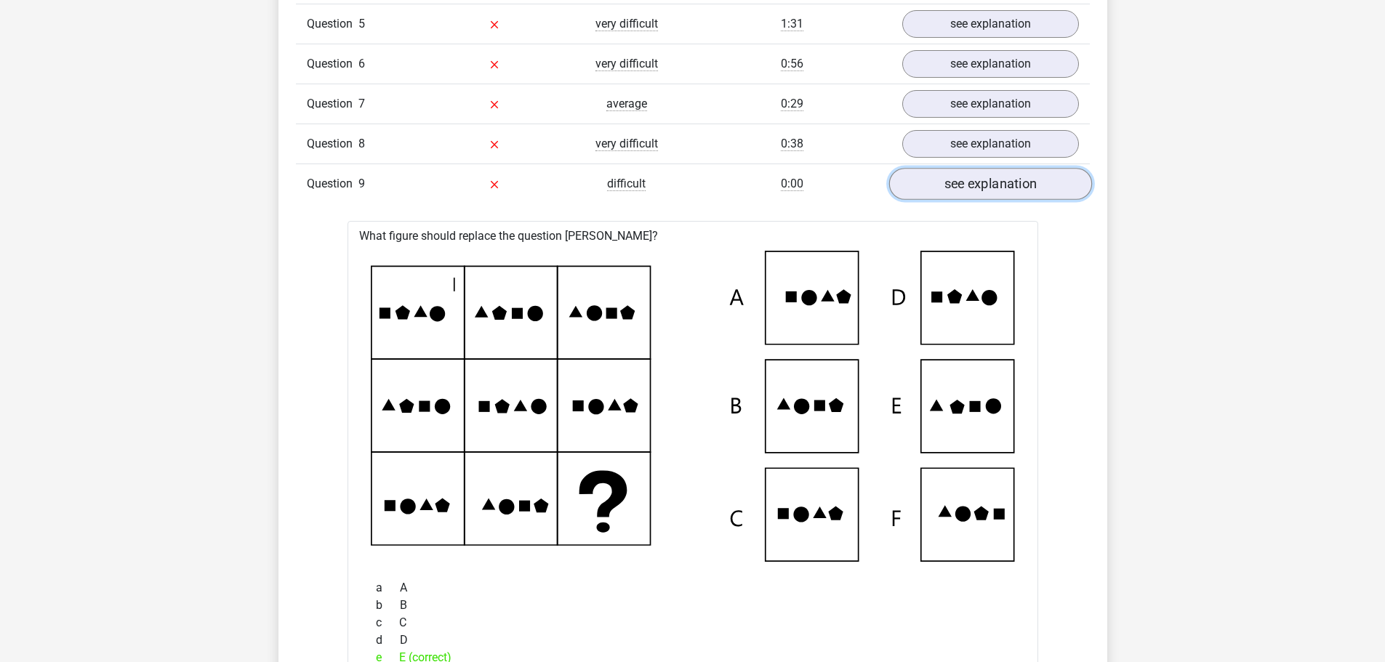
click at [971, 172] on link "see explanation" at bounding box center [990, 185] width 203 height 32
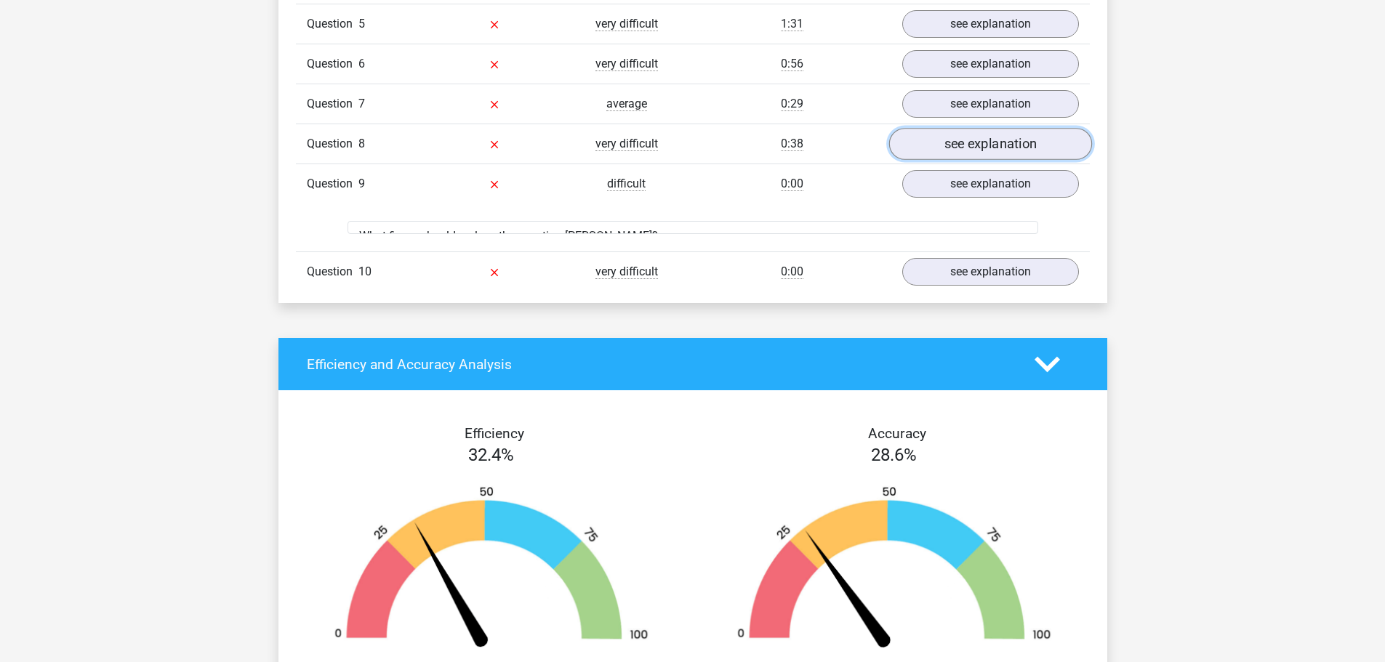
click at [972, 146] on link "see explanation" at bounding box center [990, 145] width 203 height 32
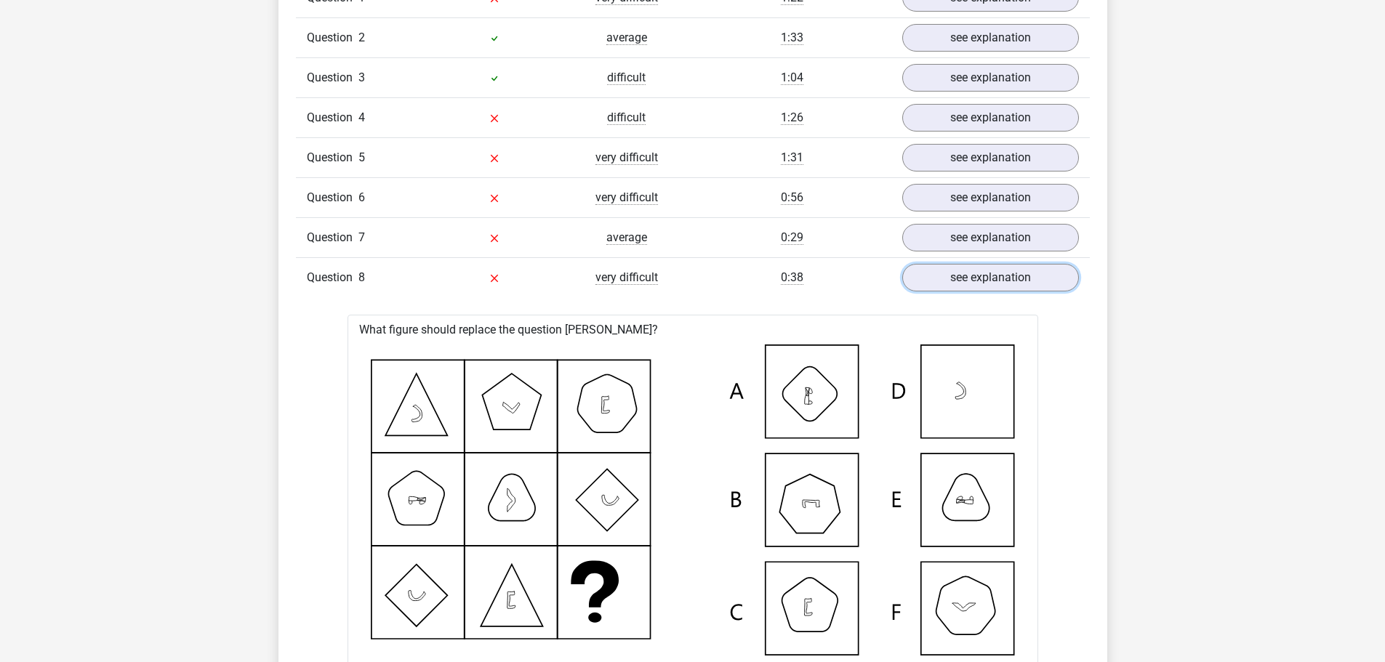
scroll to position [1236, 0]
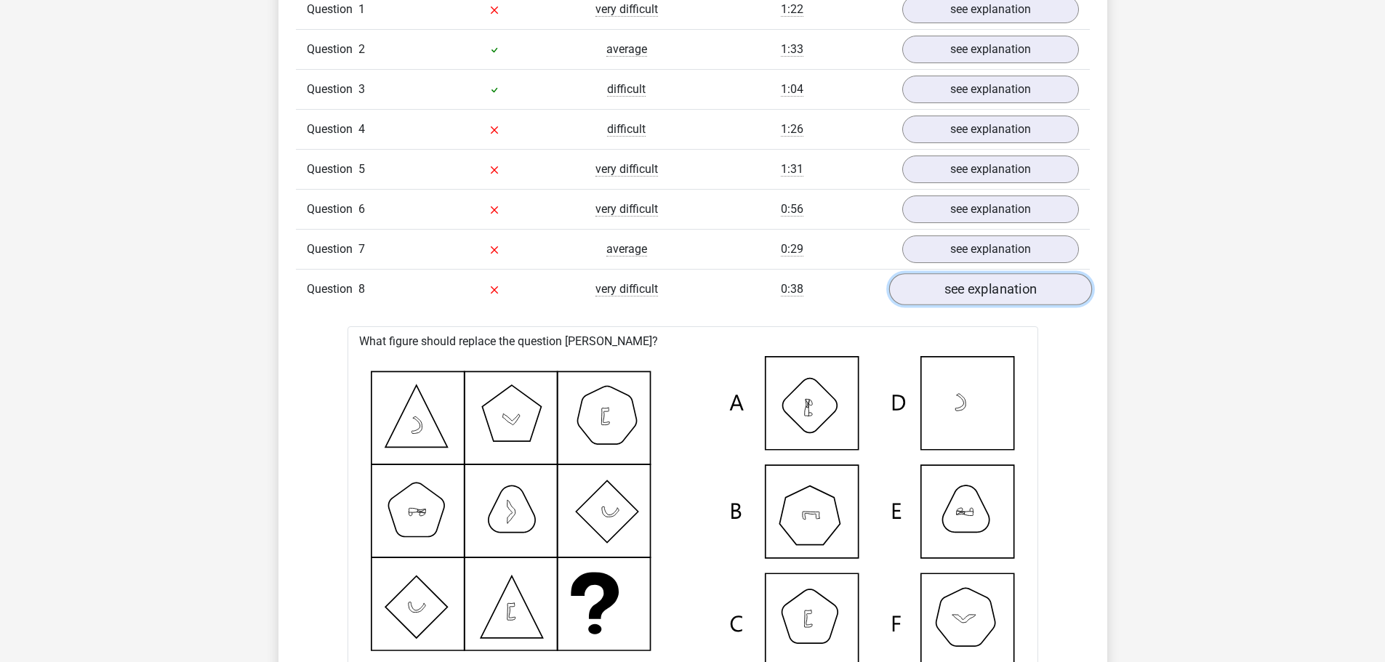
click at [985, 292] on link "see explanation" at bounding box center [990, 290] width 203 height 32
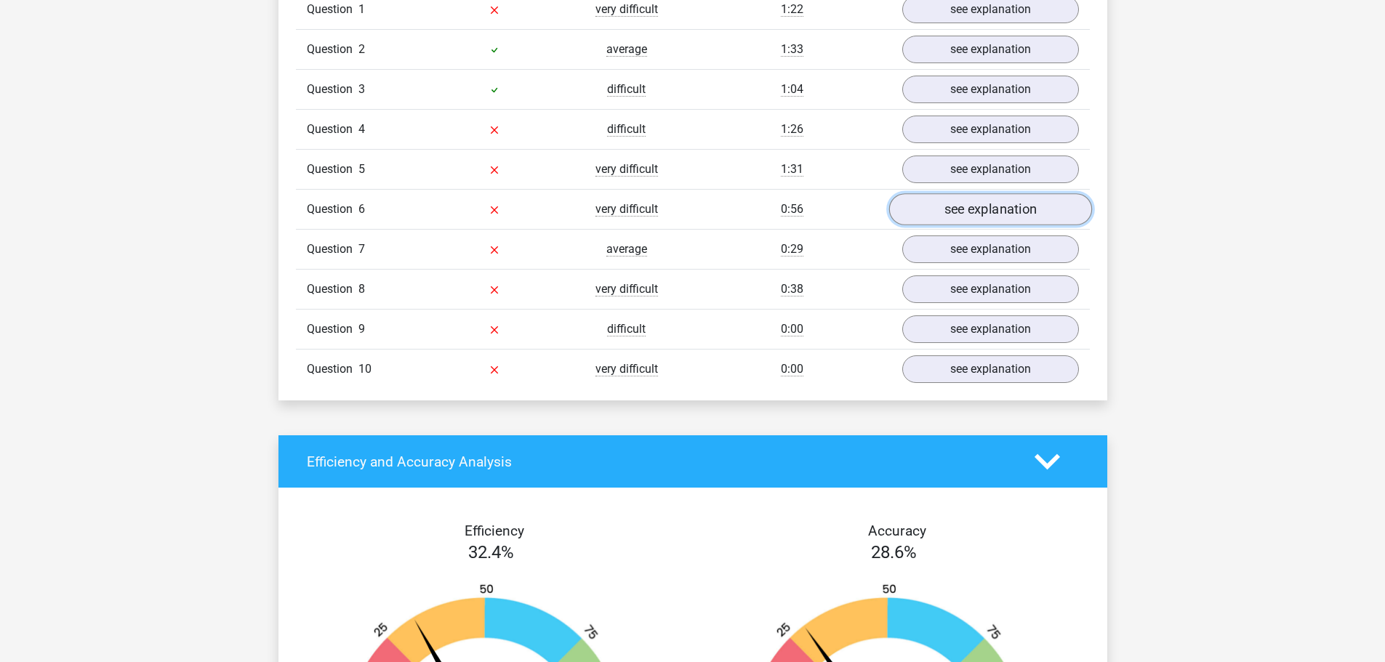
click at [982, 212] on link "see explanation" at bounding box center [990, 210] width 203 height 32
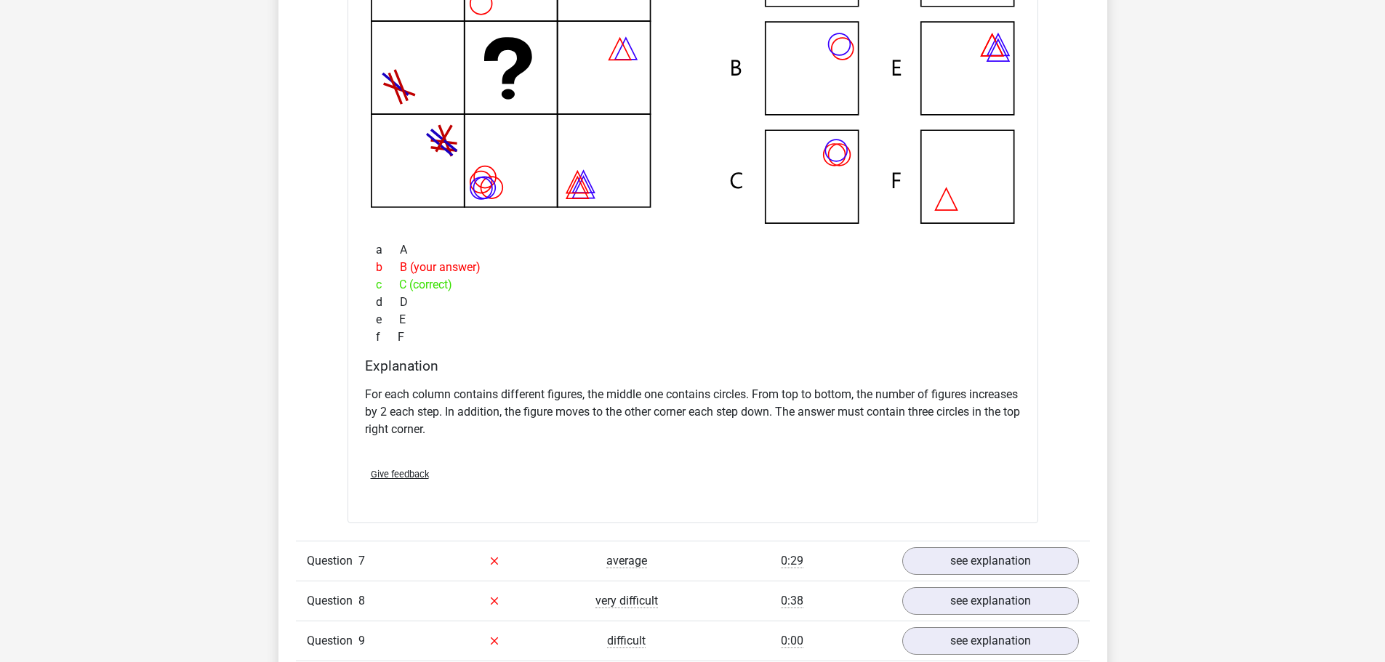
scroll to position [1309, 0]
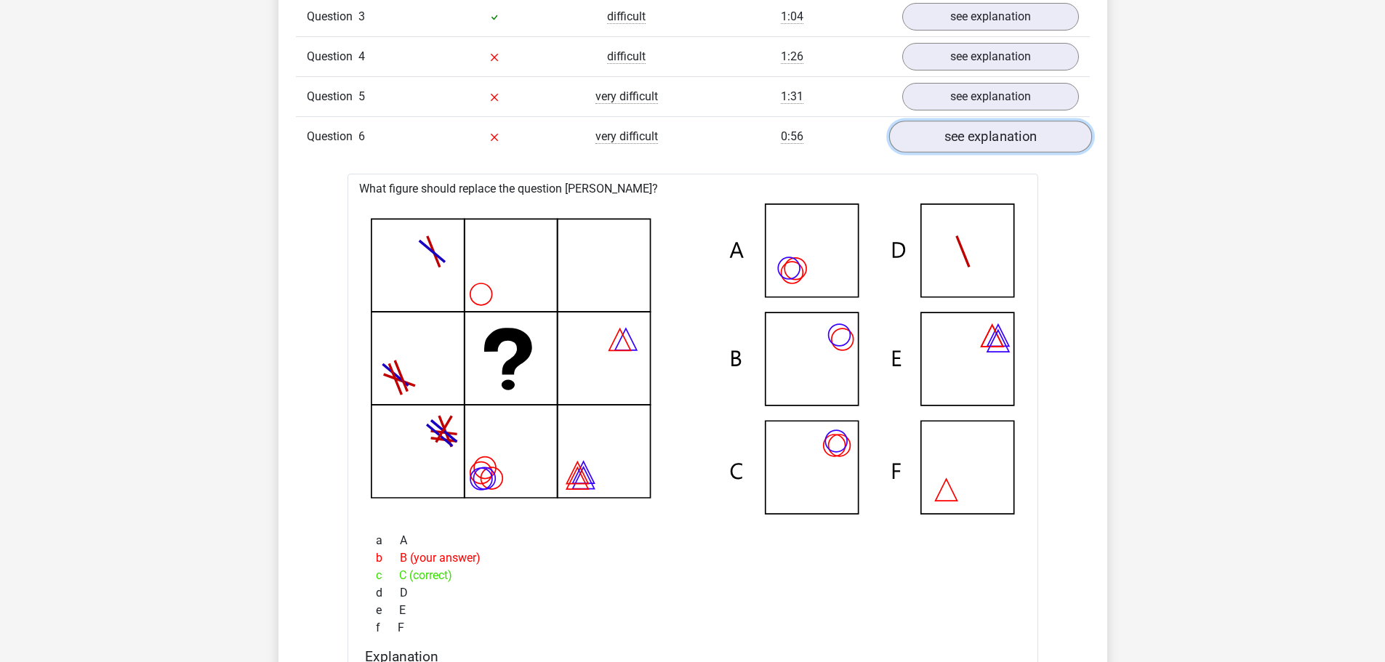
click at [974, 133] on link "see explanation" at bounding box center [990, 137] width 203 height 32
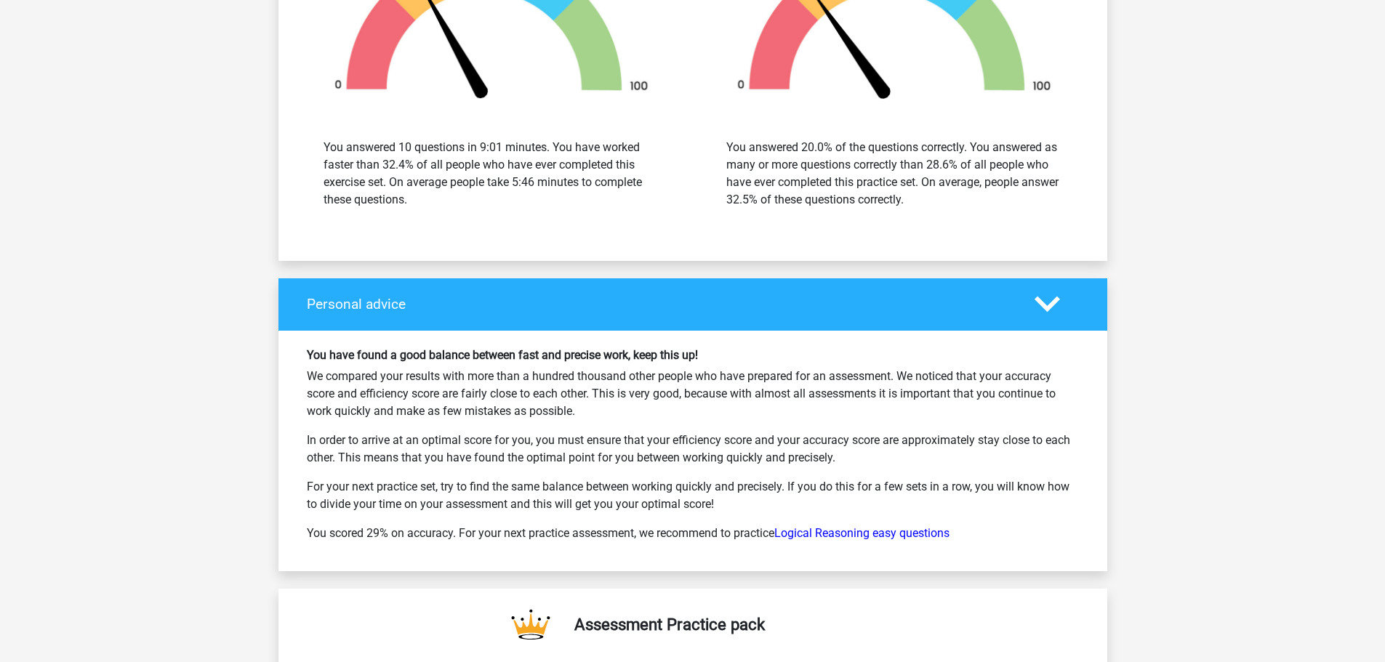
scroll to position [2109, 0]
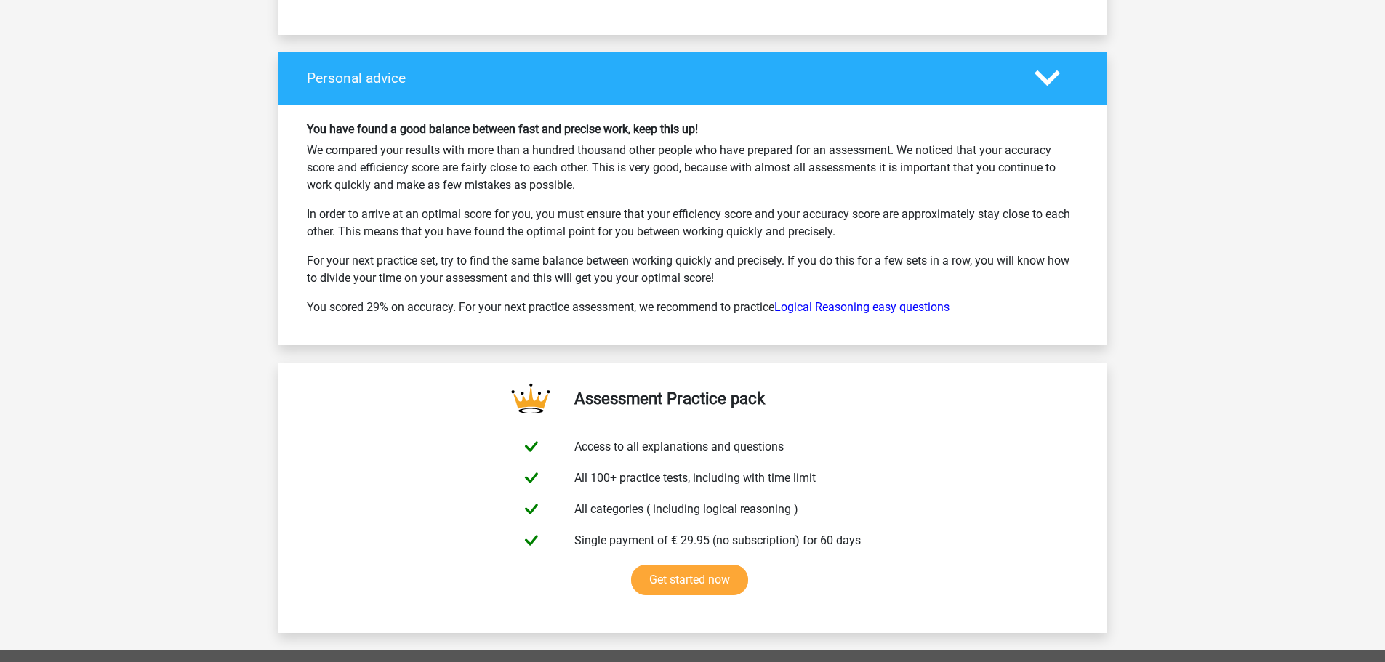
click at [692, 57] on div "Personal advice" at bounding box center [693, 78] width 829 height 52
click at [1037, 85] on icon at bounding box center [1047, 77] width 25 height 25
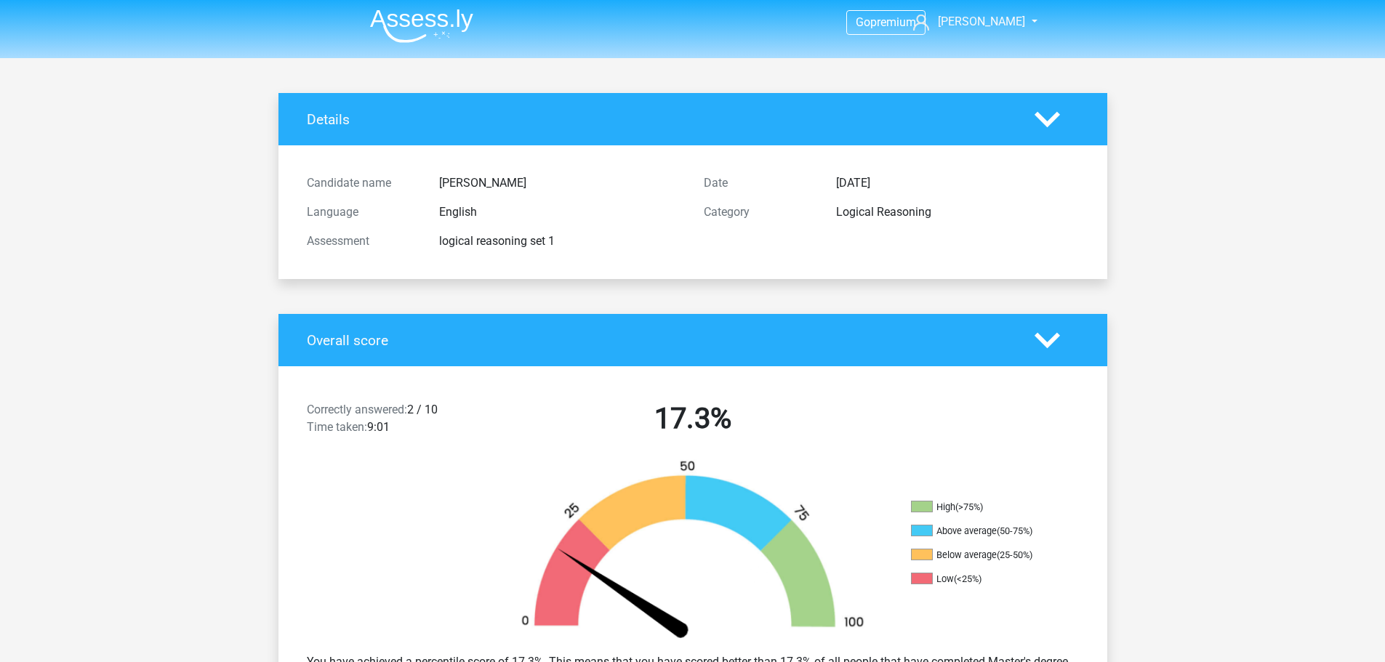
scroll to position [0, 0]
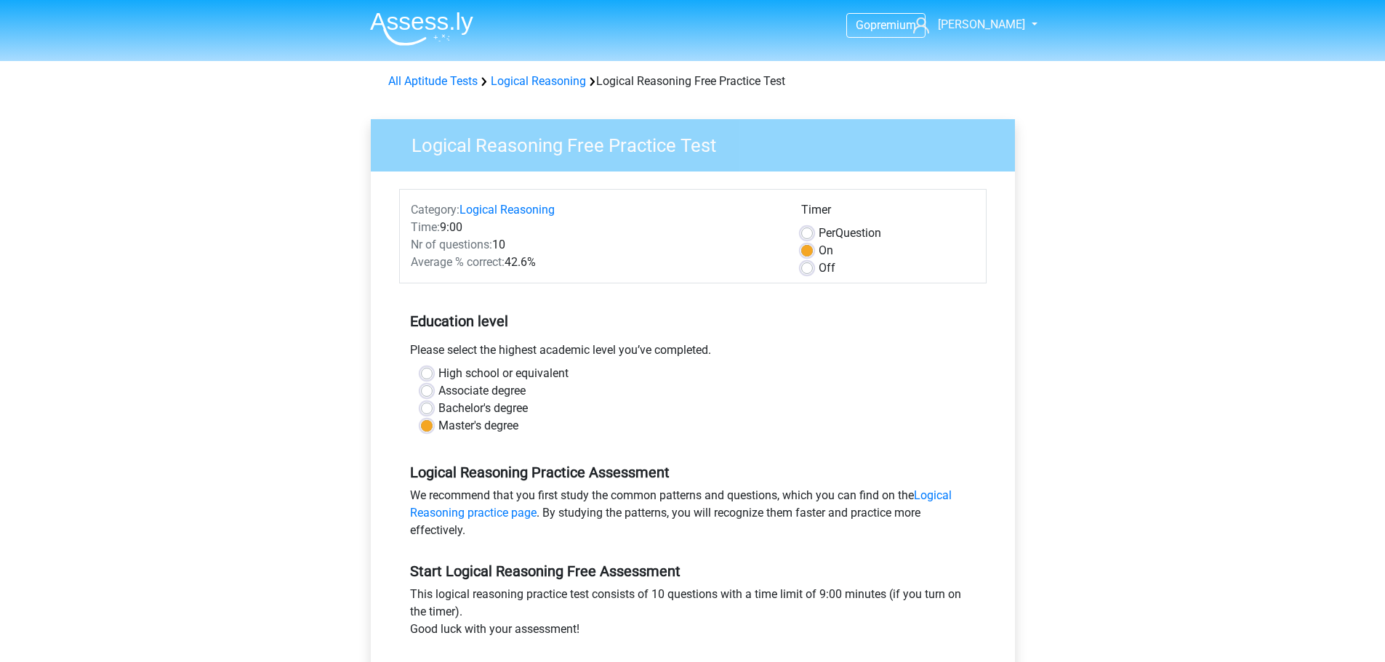
scroll to position [145, 0]
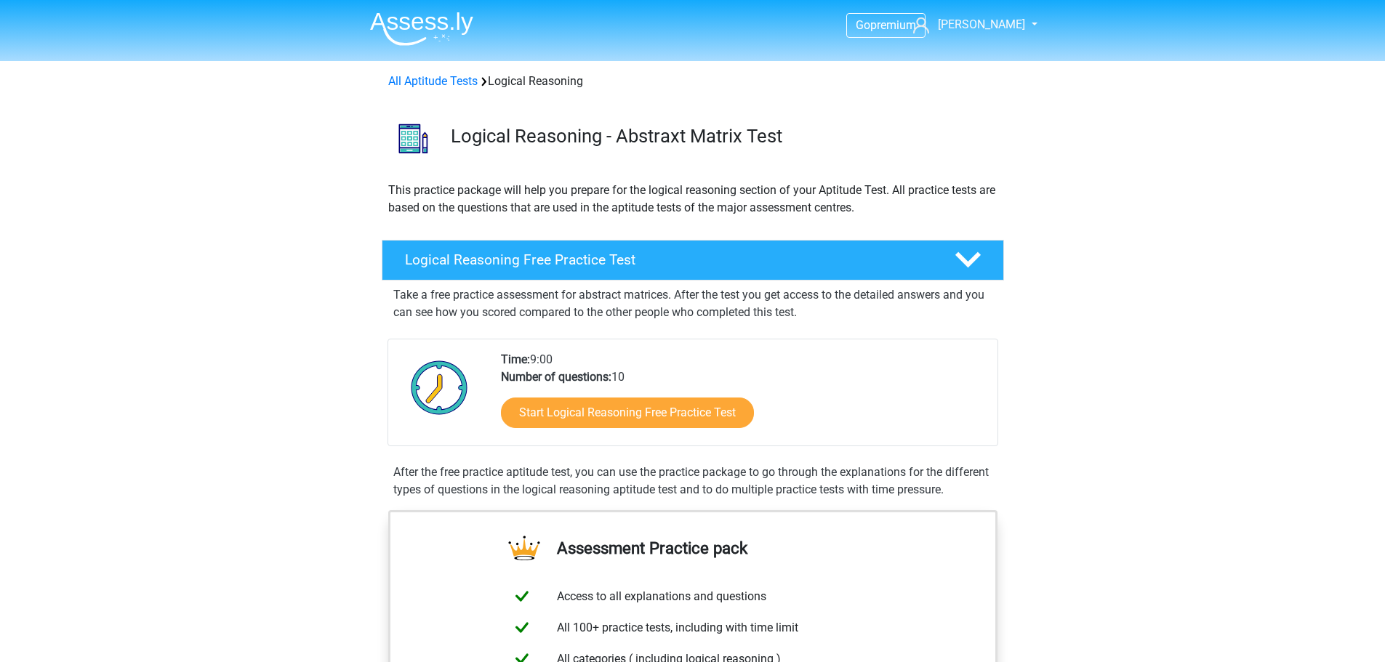
scroll to position [73, 0]
